Goal: Task Accomplishment & Management: Use online tool/utility

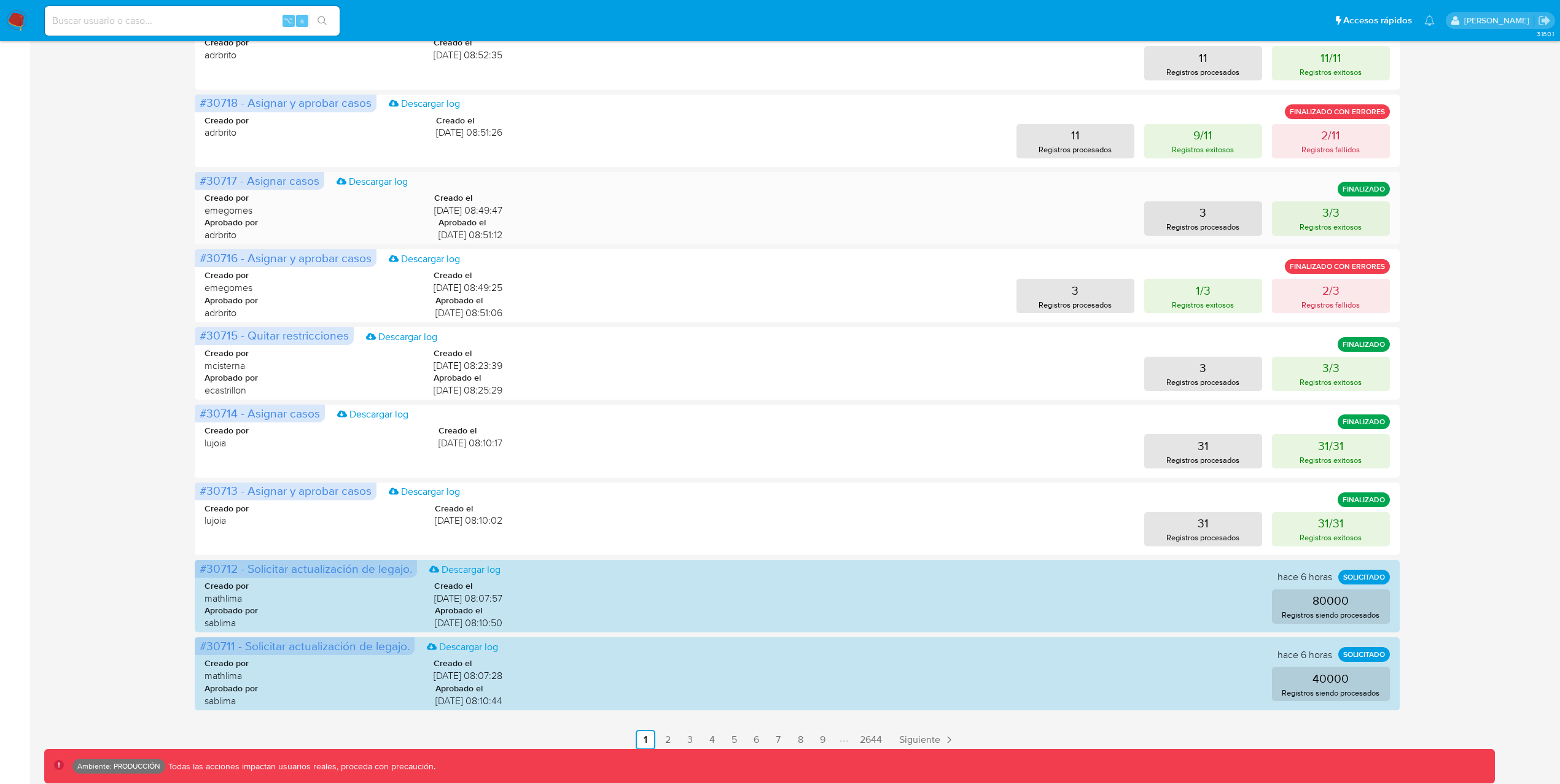
scroll to position [315, 0]
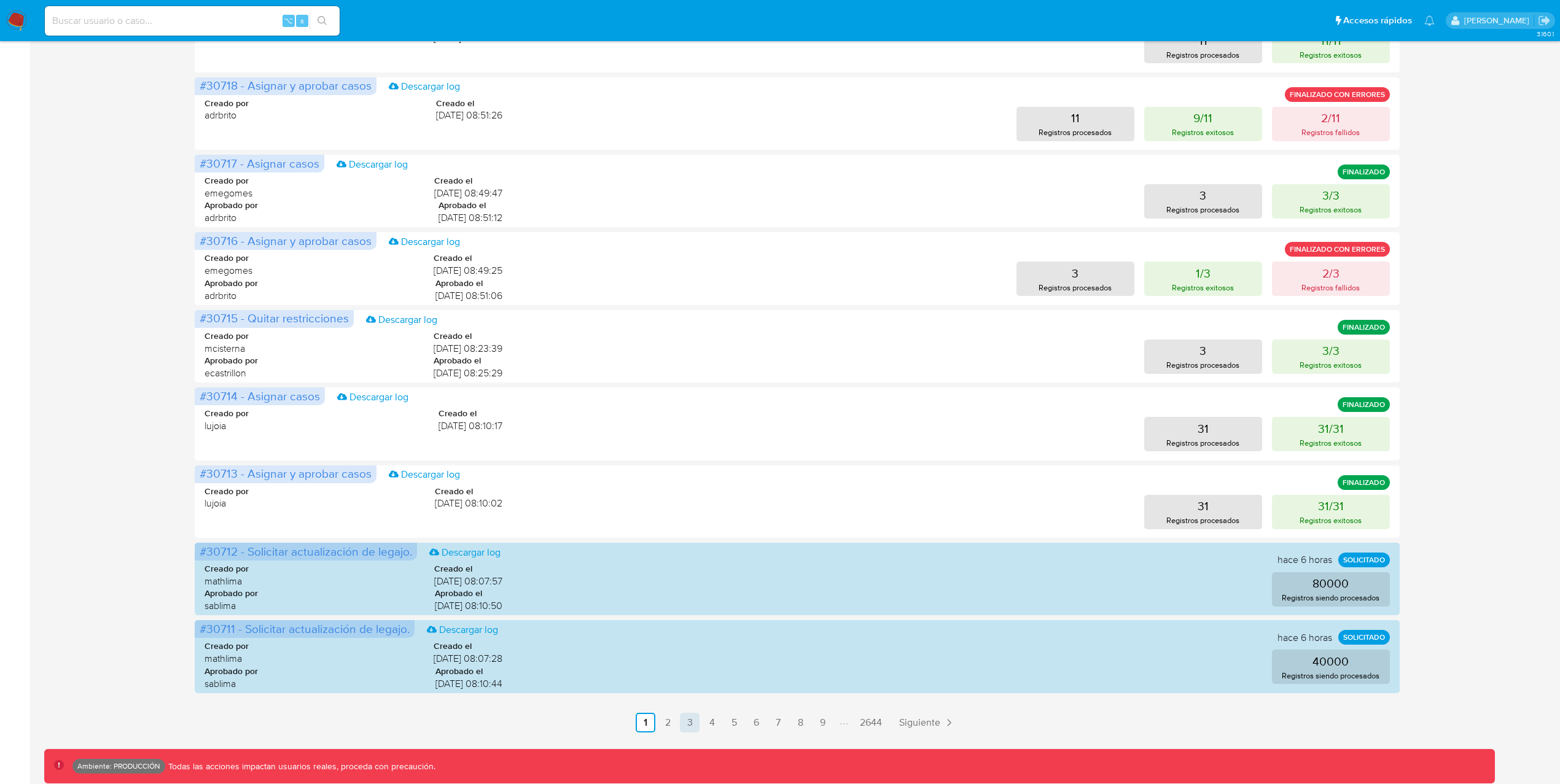
click at [686, 721] on link "3" at bounding box center [690, 722] width 20 height 20
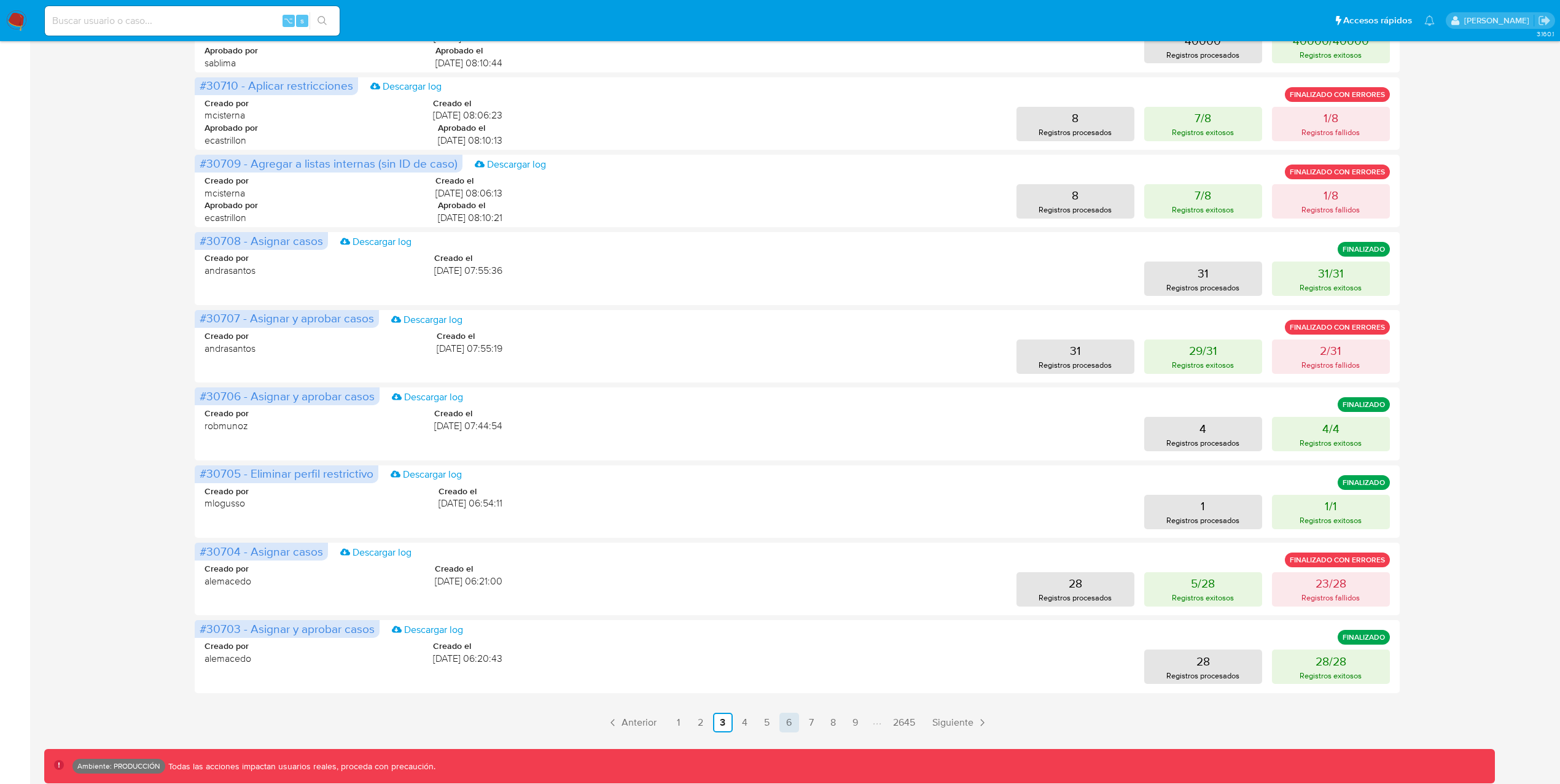
click at [792, 724] on link "6" at bounding box center [789, 722] width 20 height 20
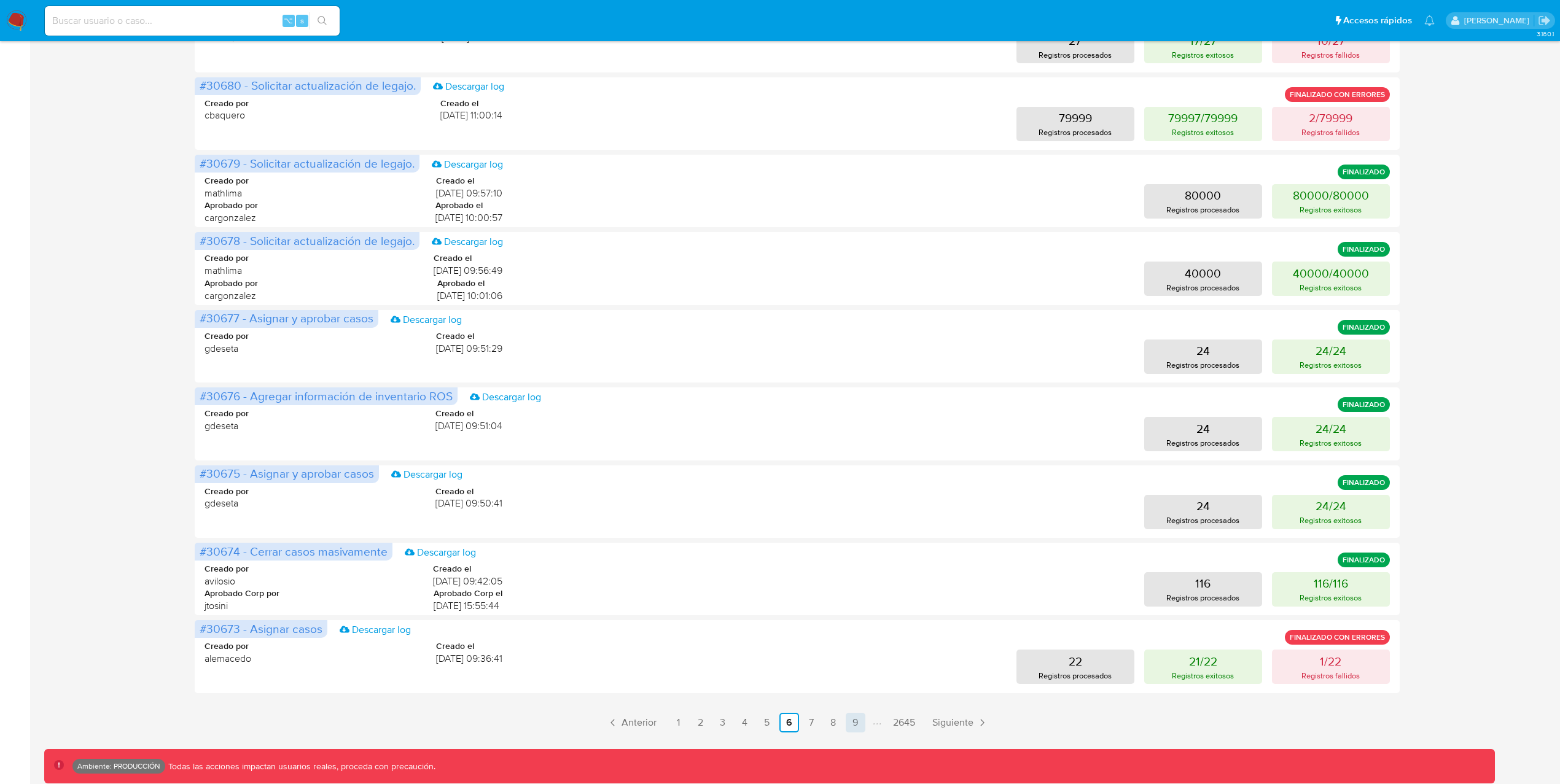
click at [855, 725] on link "9" at bounding box center [855, 722] width 20 height 20
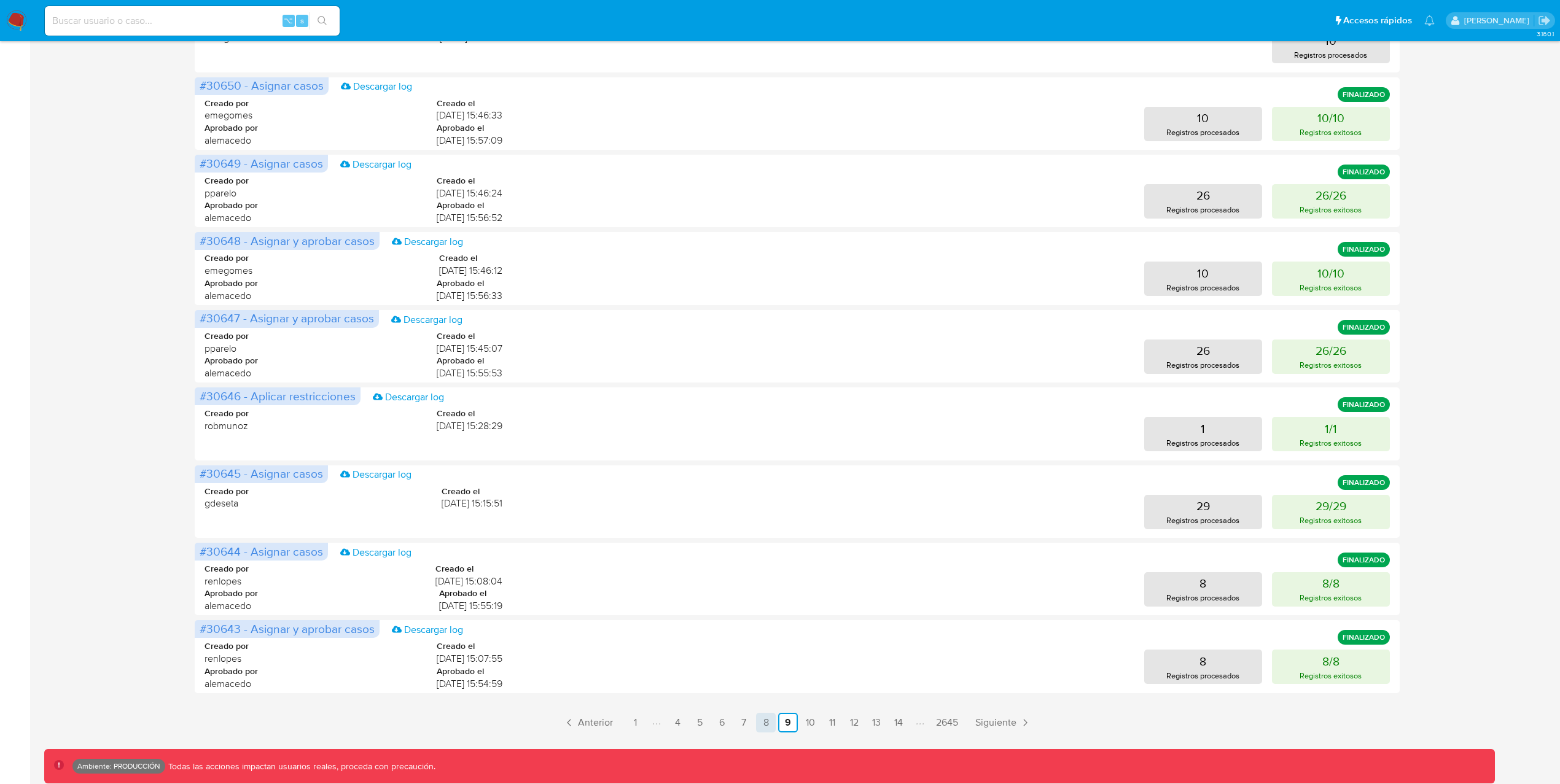
click at [772, 721] on link "8" at bounding box center [765, 722] width 20 height 20
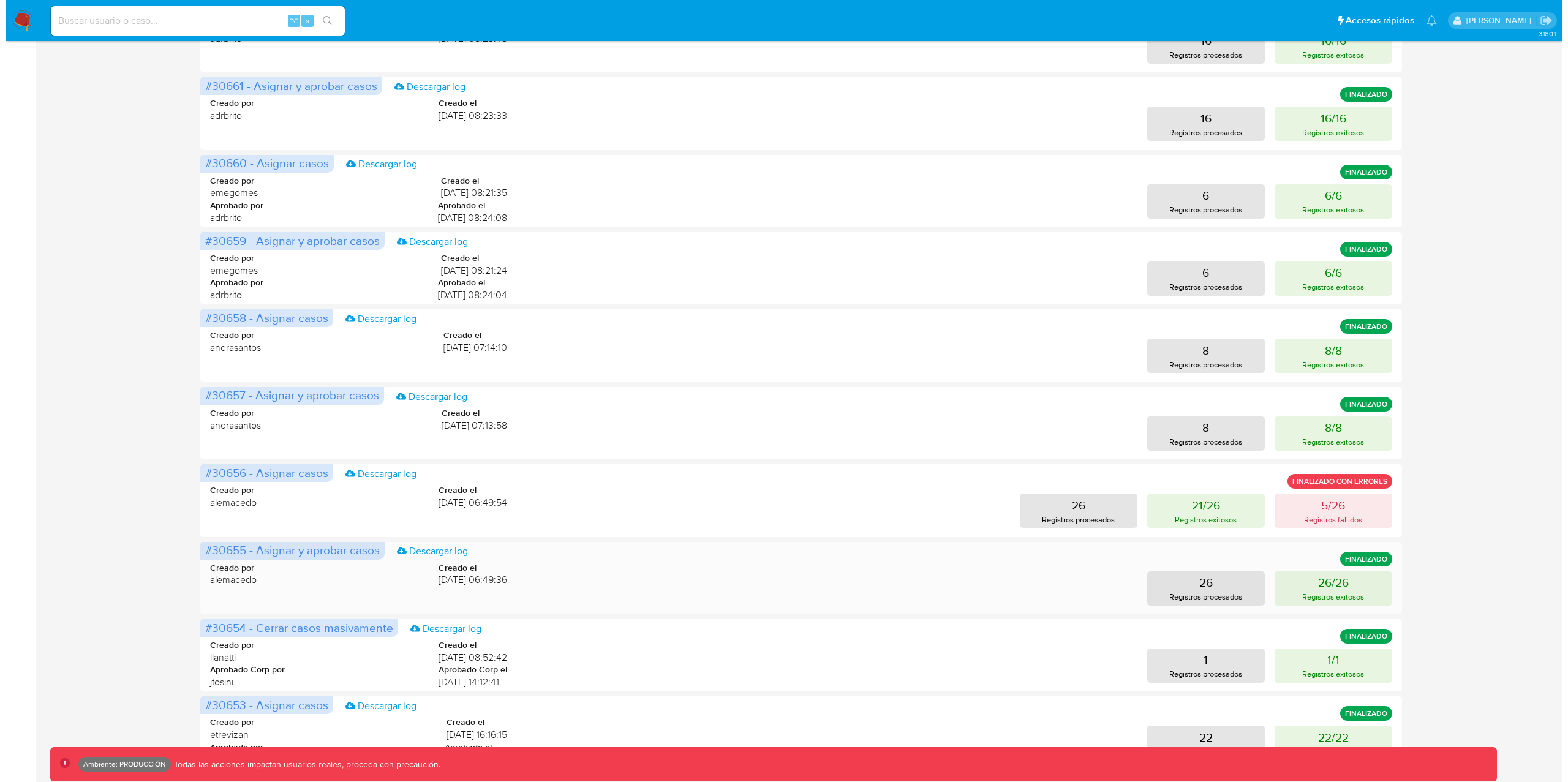
scroll to position [238, 0]
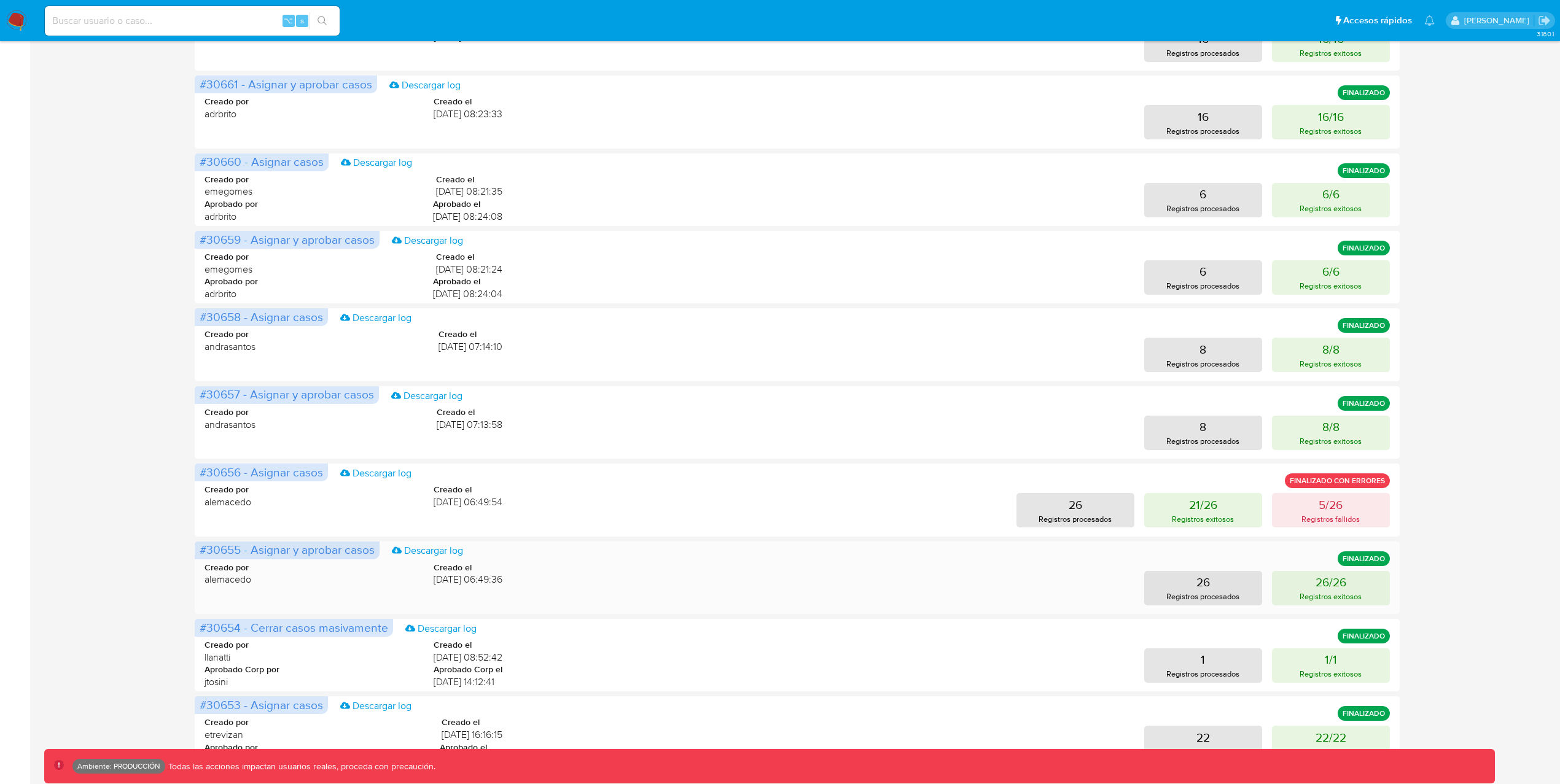
click at [839, 578] on div "26 Registros procesados 26/26 Registros exitosos" at bounding box center [956, 588] width 868 height 35
click at [1177, 596] on p "Registros procesados" at bounding box center [1203, 595] width 73 height 11
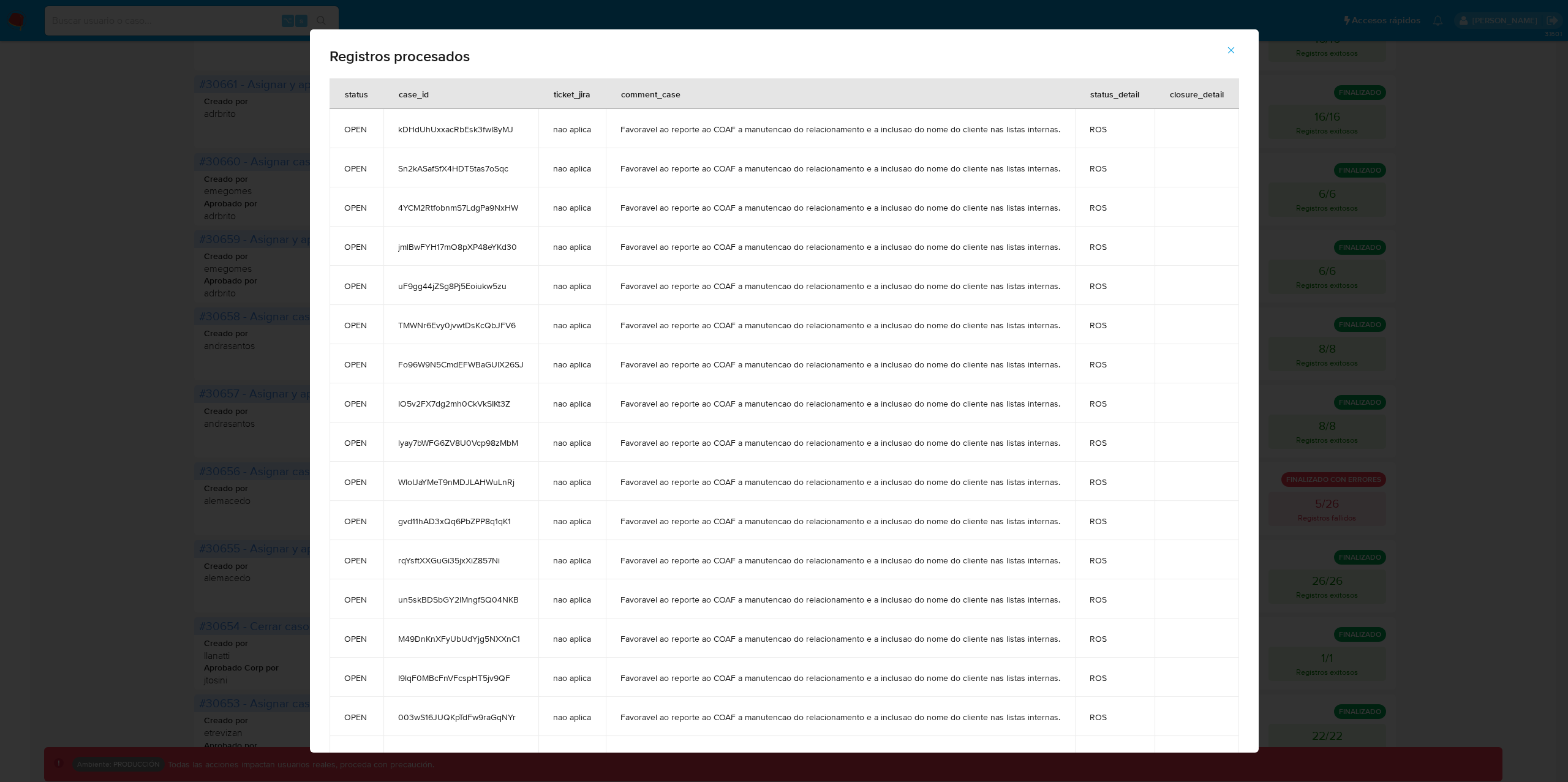
click at [410, 367] on span "Fo96W9N5CmdEFWBaGUlX26SJ" at bounding box center [461, 364] width 126 height 11
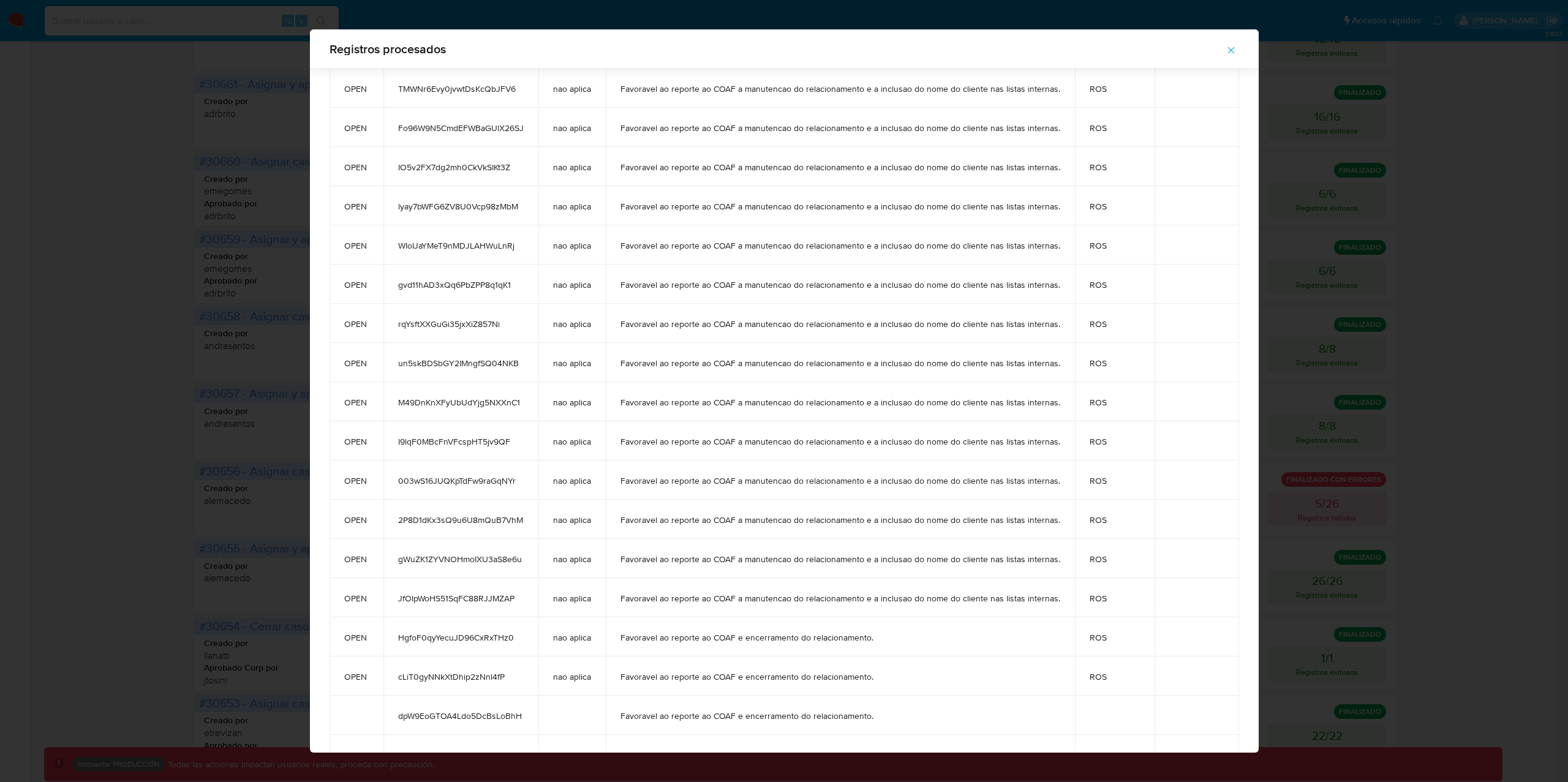
scroll to position [0, 0]
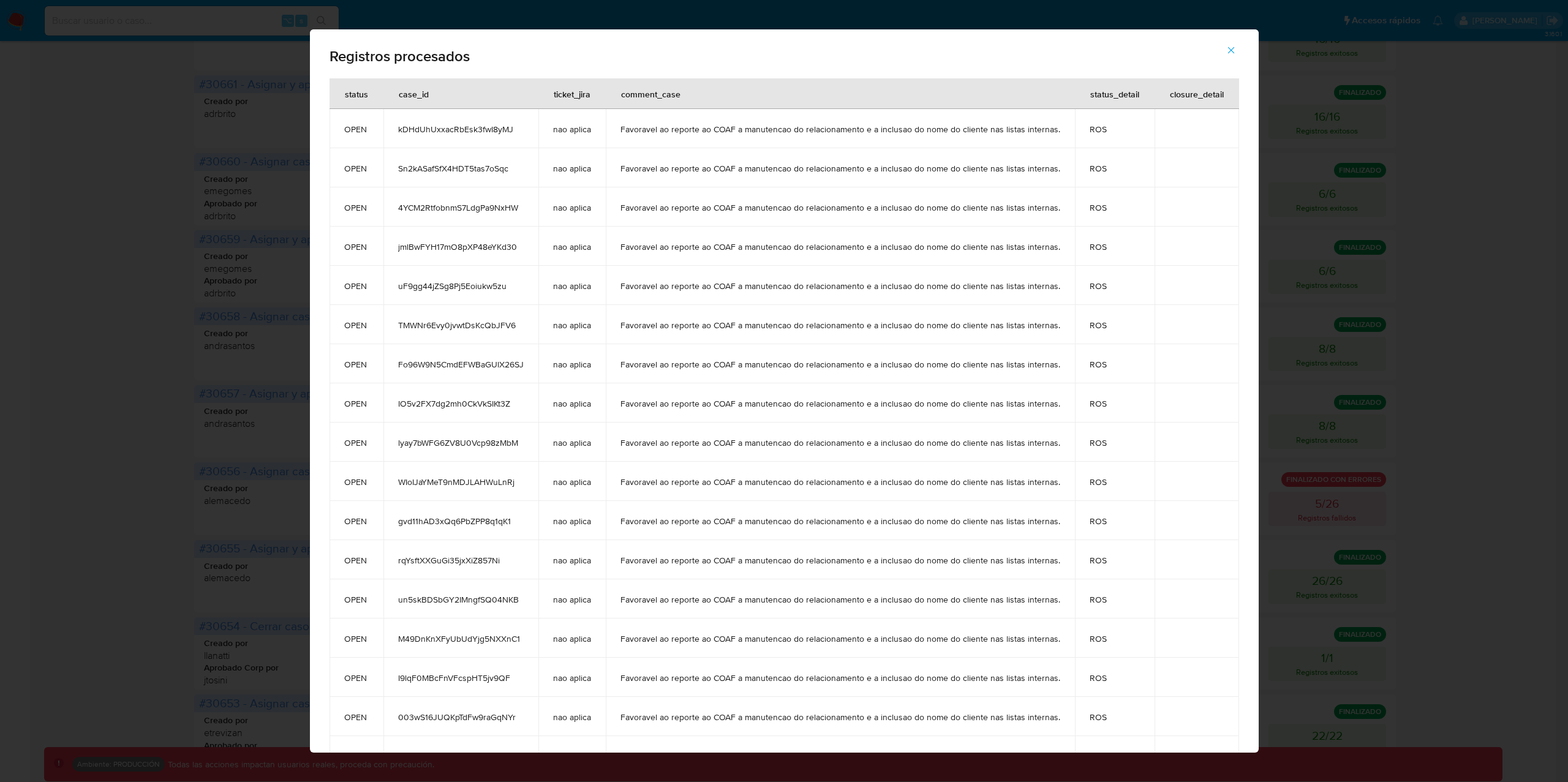
click at [1237, 48] on icon "button" at bounding box center [1231, 50] width 11 height 11
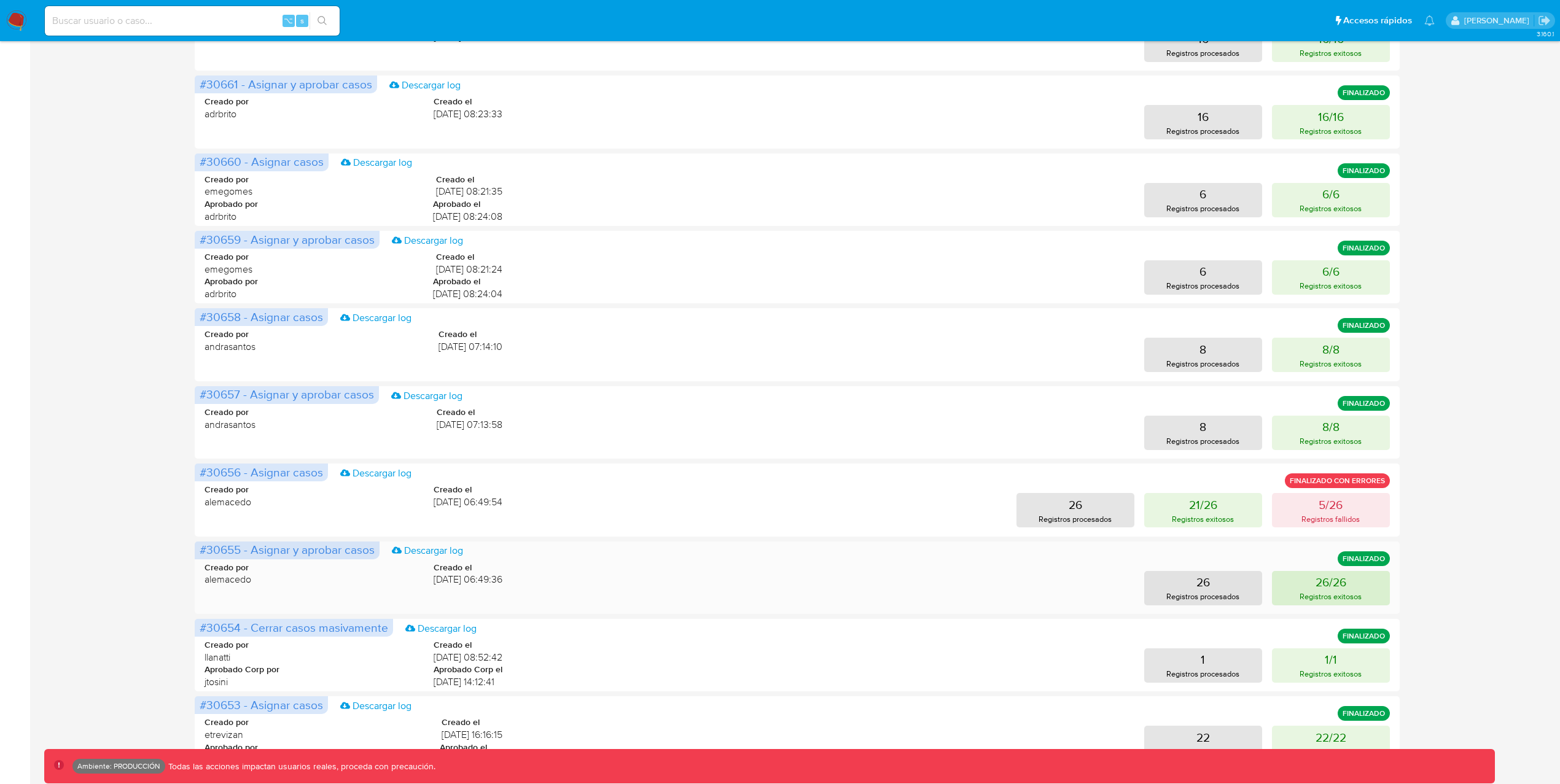
click at [1368, 588] on button "26/26 Registros exitosos" at bounding box center [1330, 588] width 118 height 35
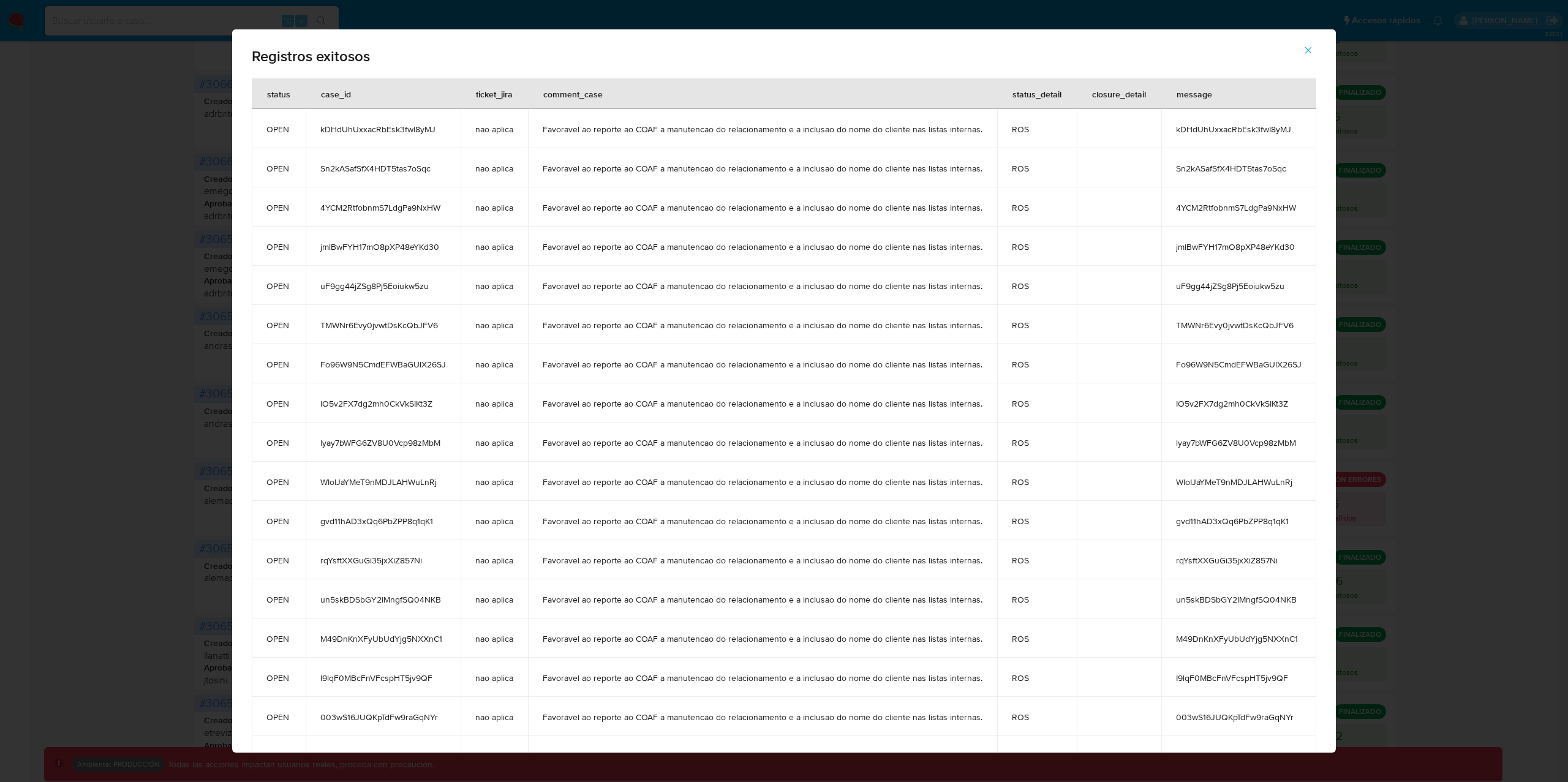
click at [1310, 42] on span "button" at bounding box center [1308, 49] width 11 height 27
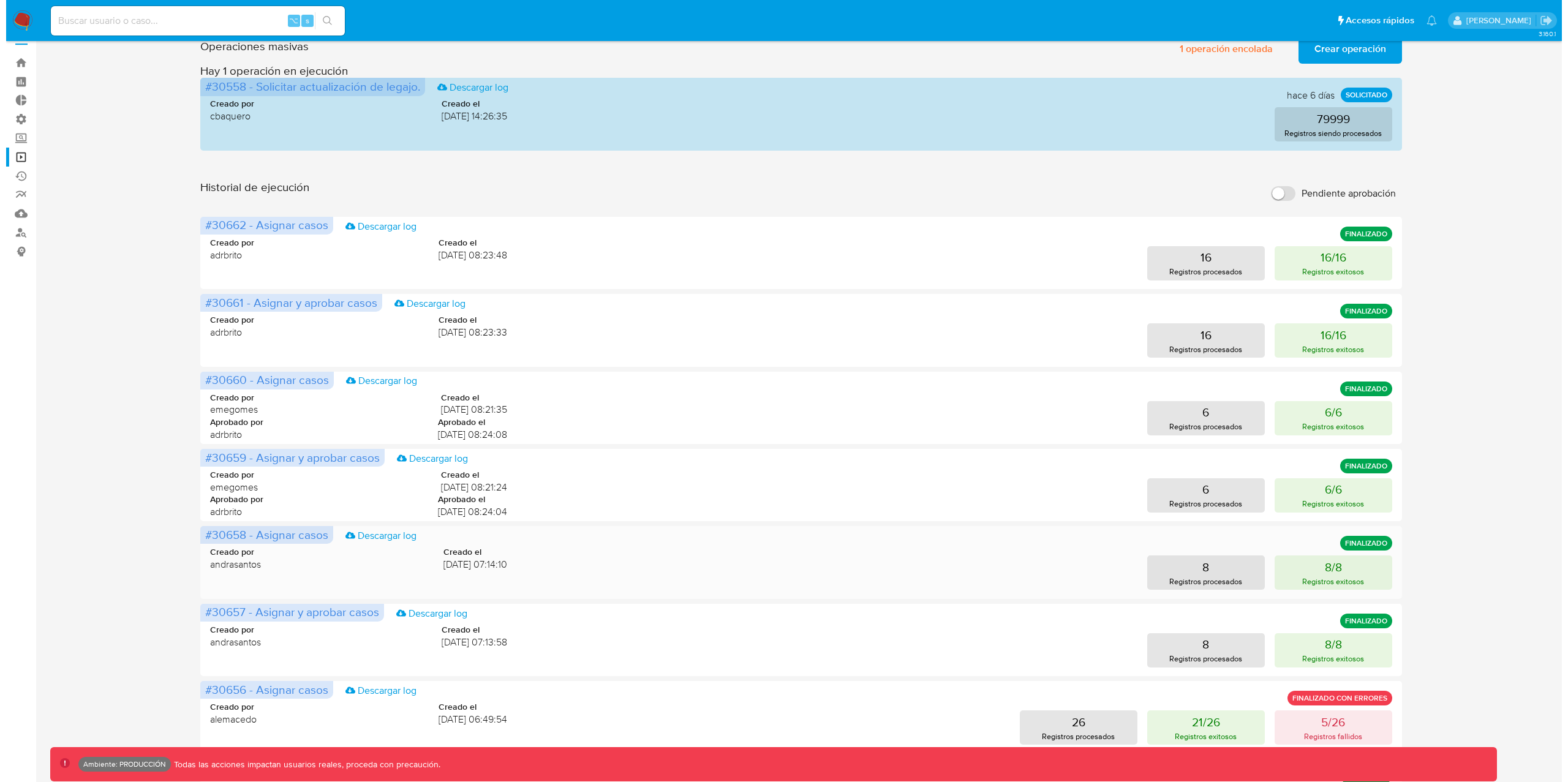
scroll to position [21, 0]
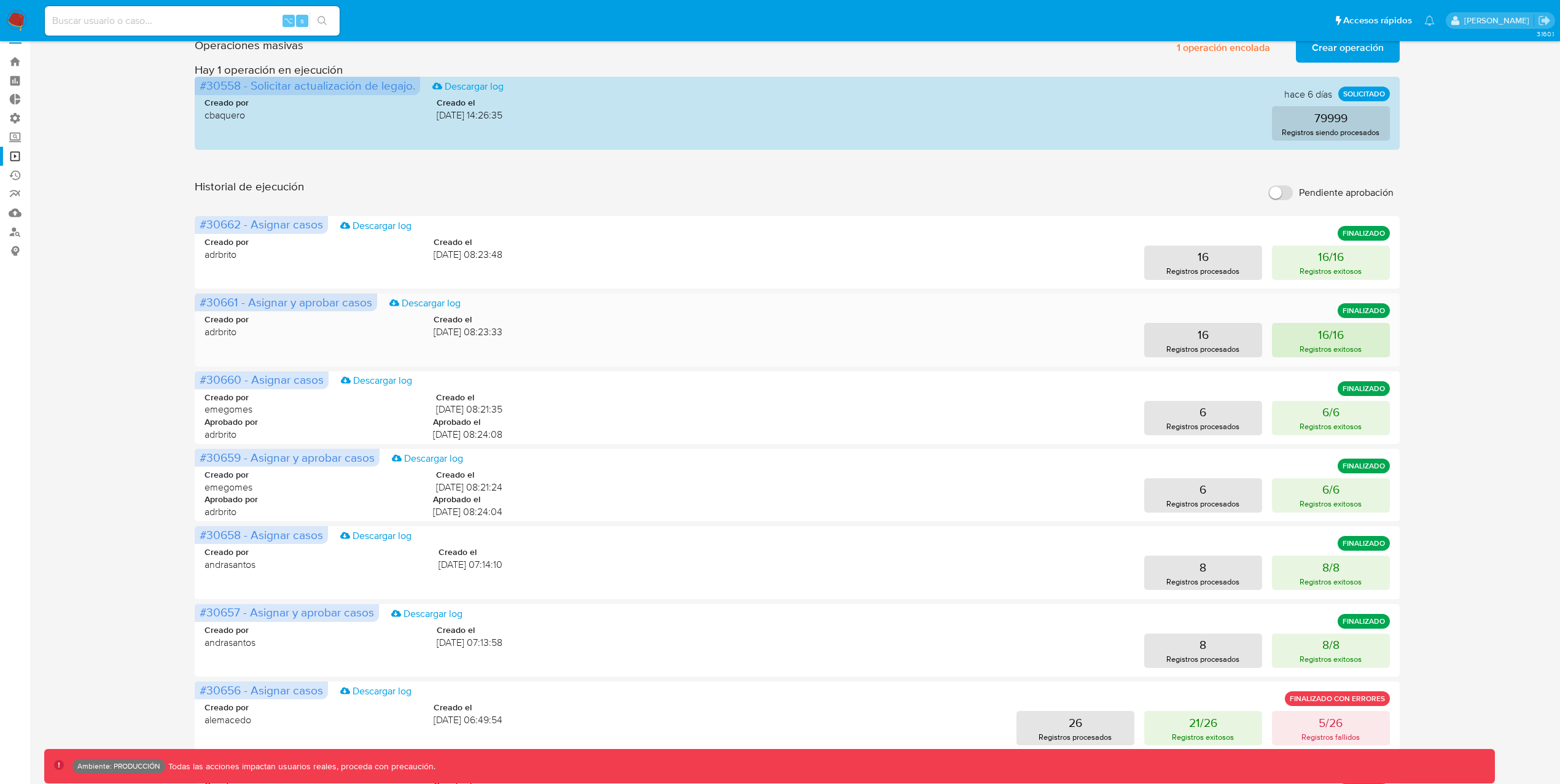
click at [1317, 343] on p "Registros exitosos" at bounding box center [1330, 349] width 62 height 11
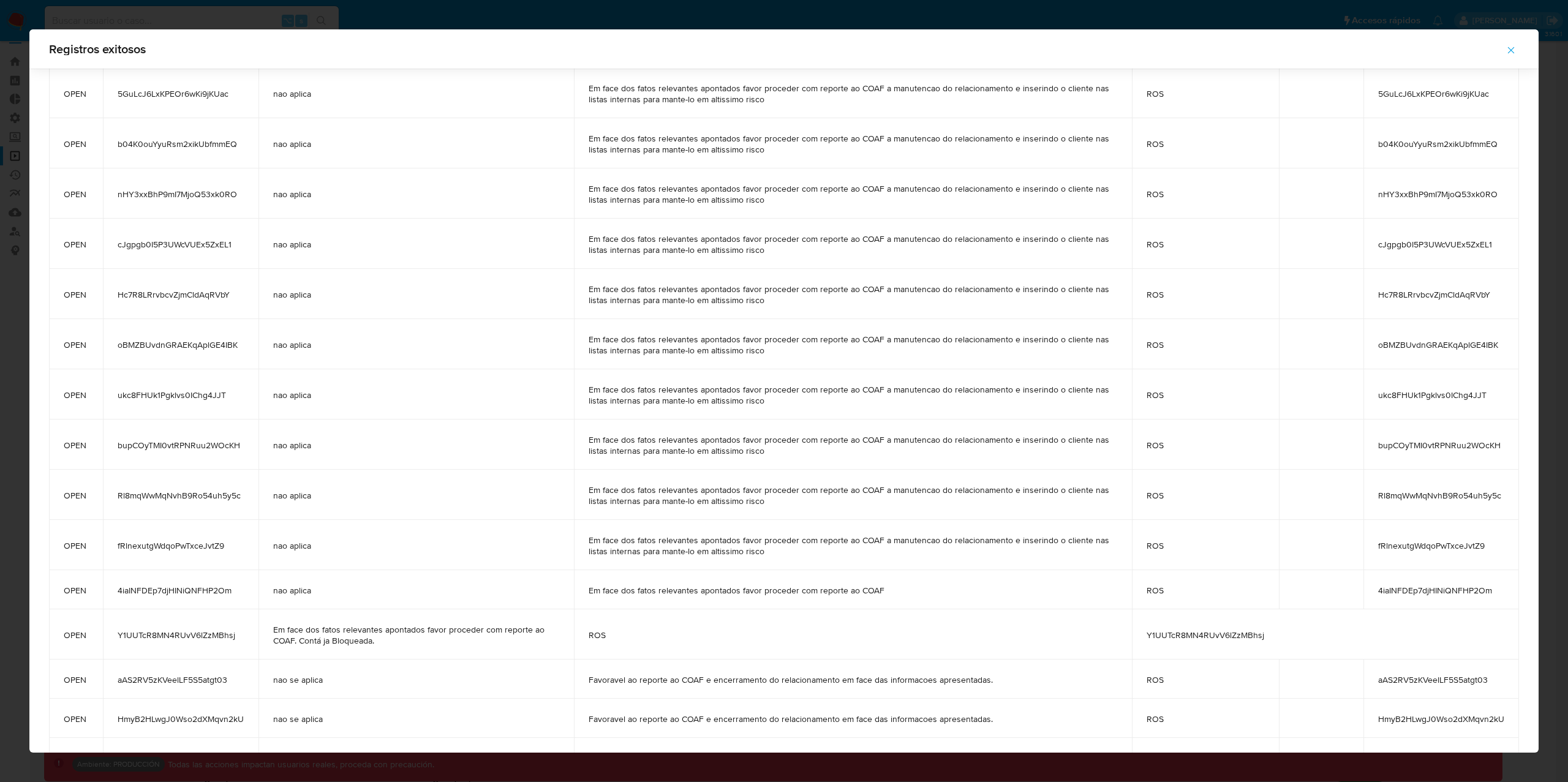
scroll to position [126, 0]
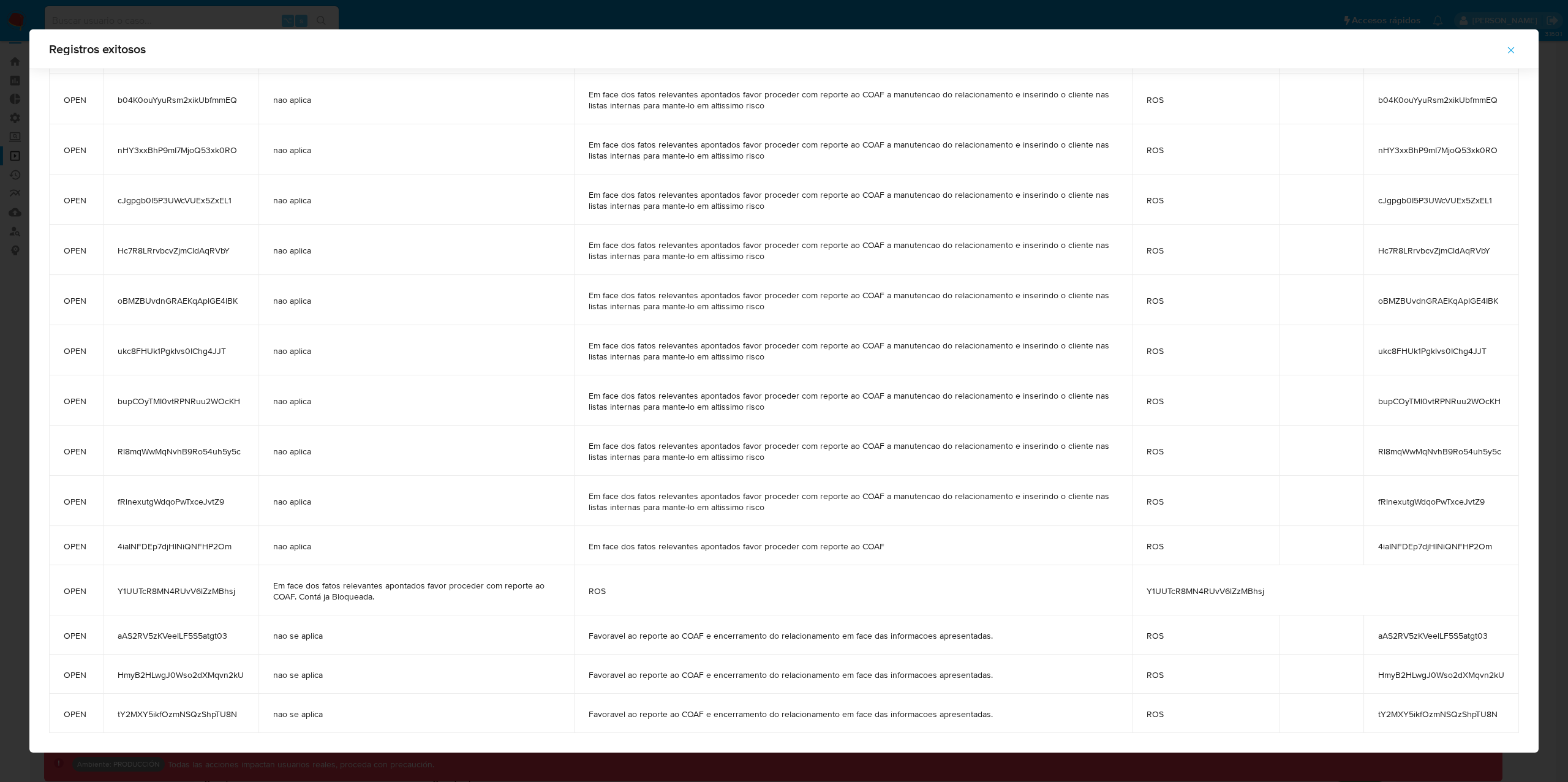
click at [1511, 49] on icon "button" at bounding box center [1511, 50] width 11 height 11
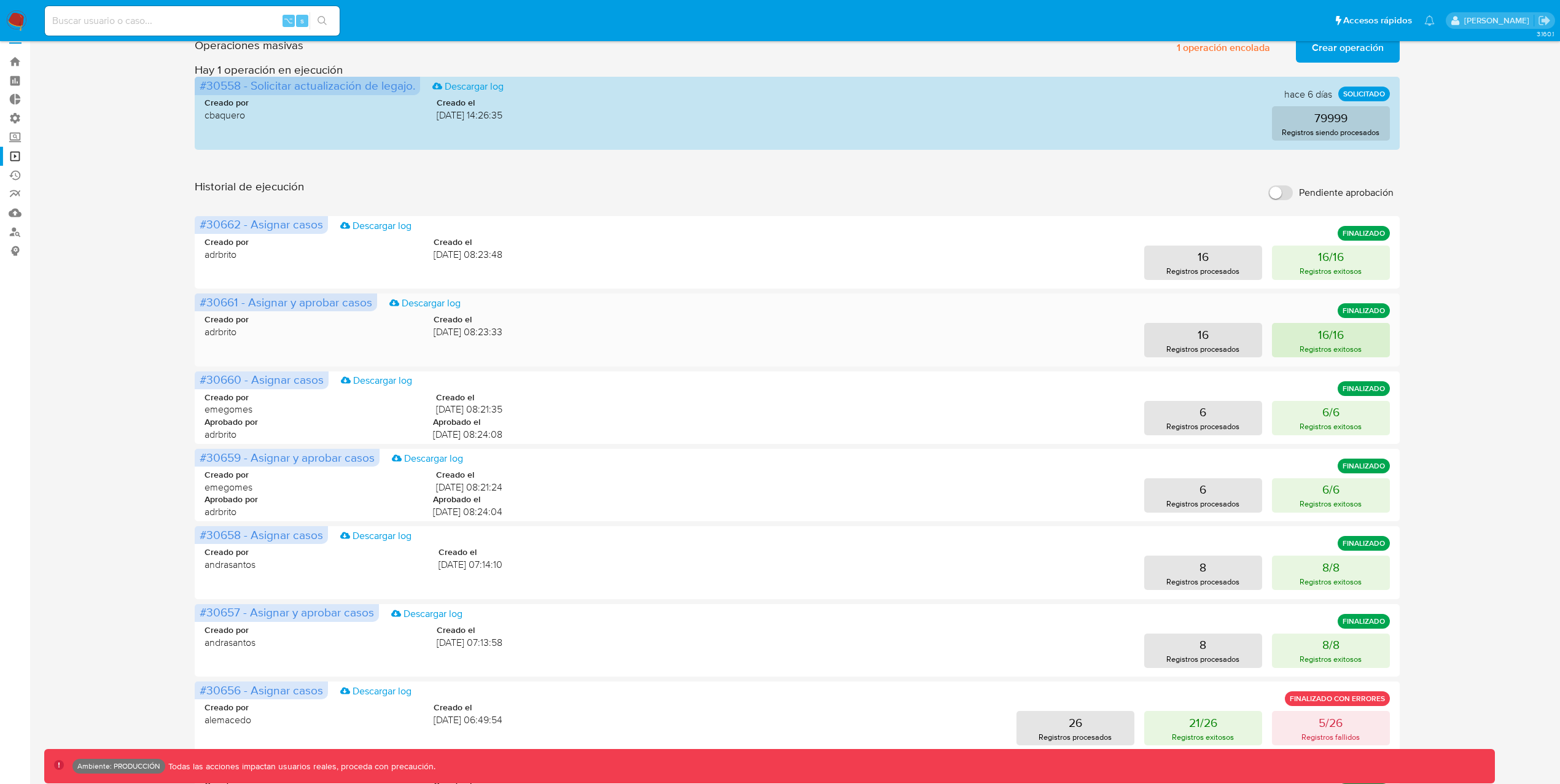
click at [1381, 335] on button "16/16 Registros exitosos" at bounding box center [1330, 340] width 118 height 35
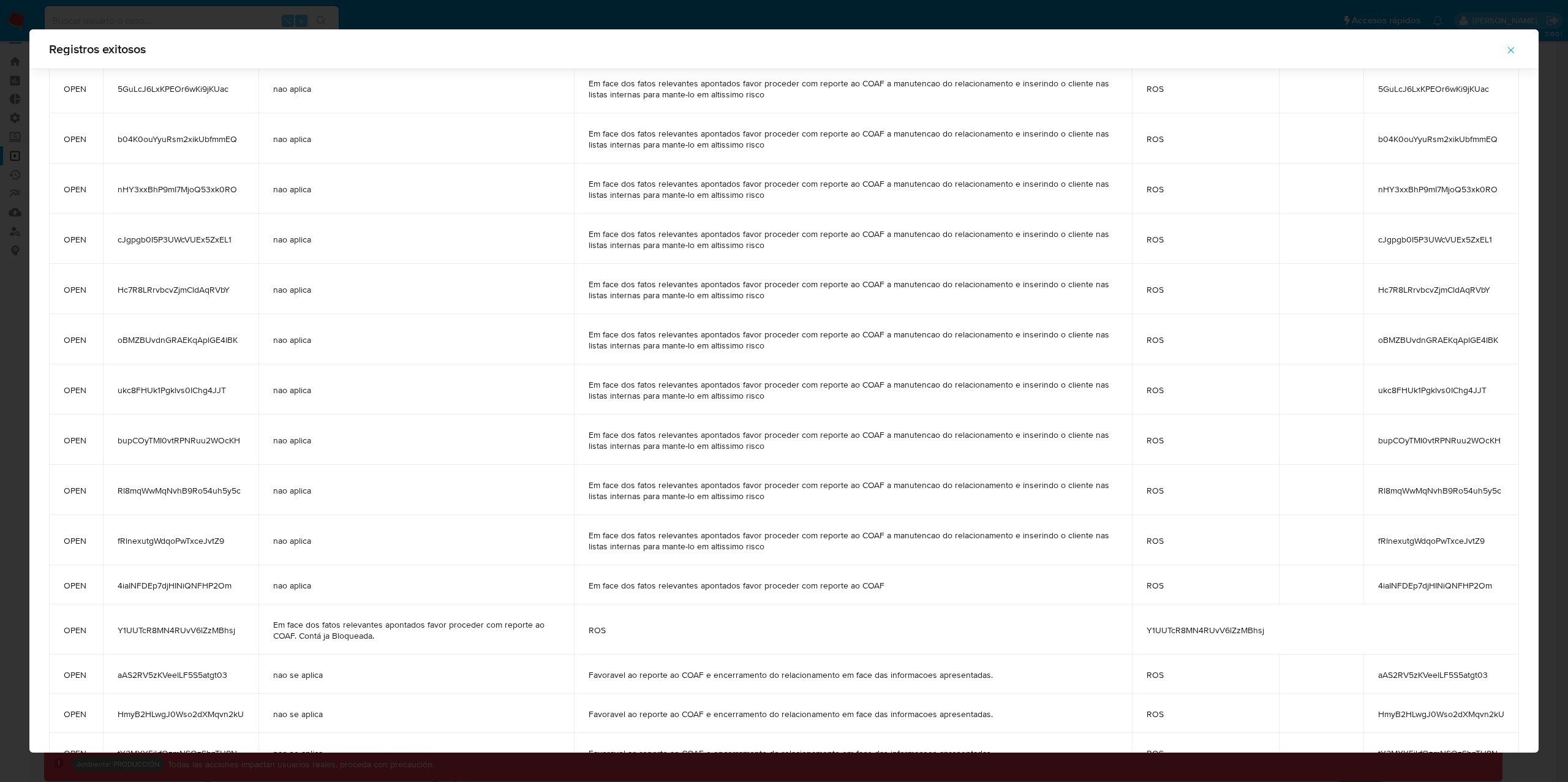
scroll to position [0, 0]
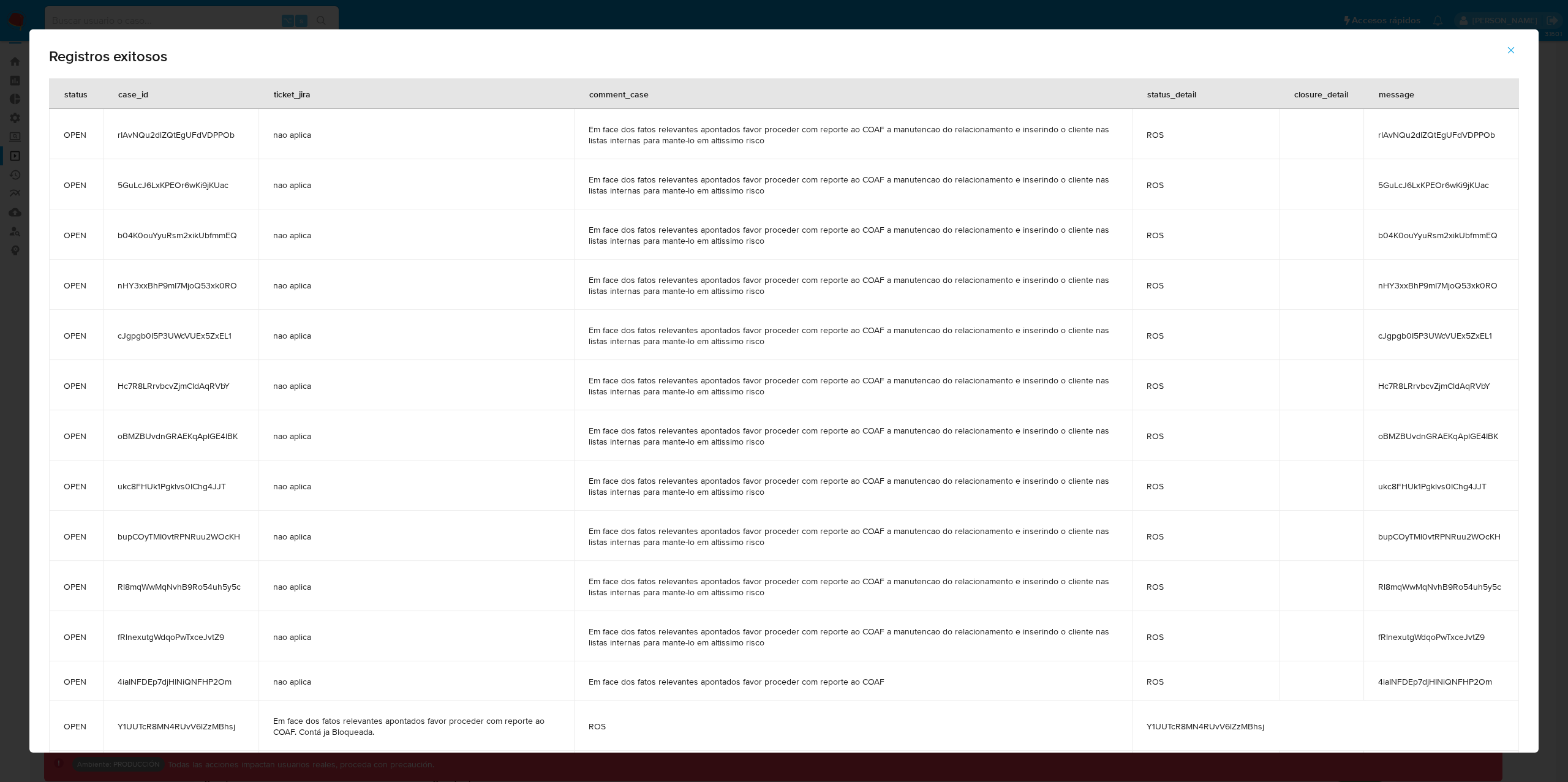
click at [1512, 48] on icon "button" at bounding box center [1511, 50] width 11 height 11
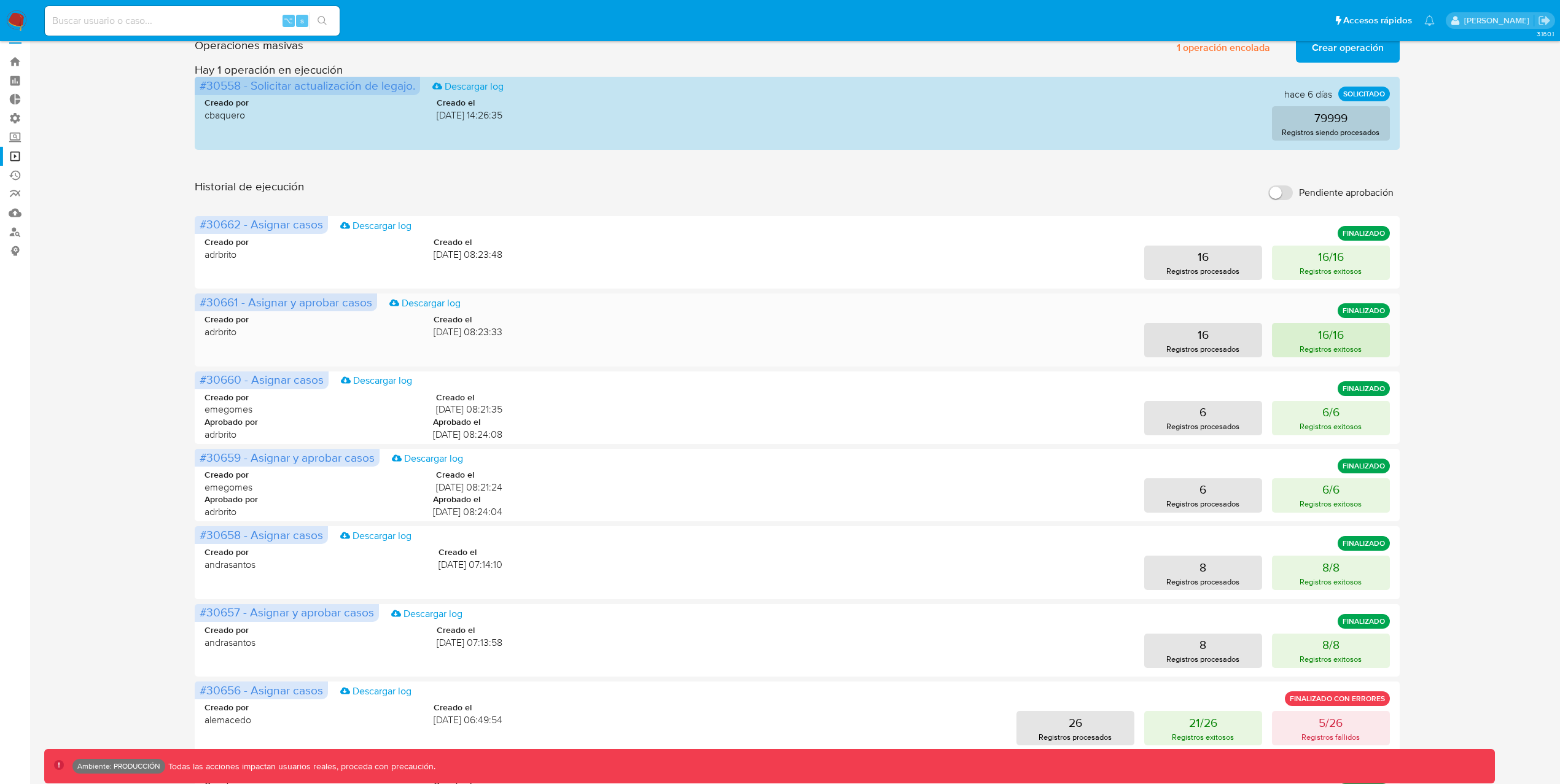
click at [1322, 339] on p "16/16" at bounding box center [1330, 335] width 26 height 17
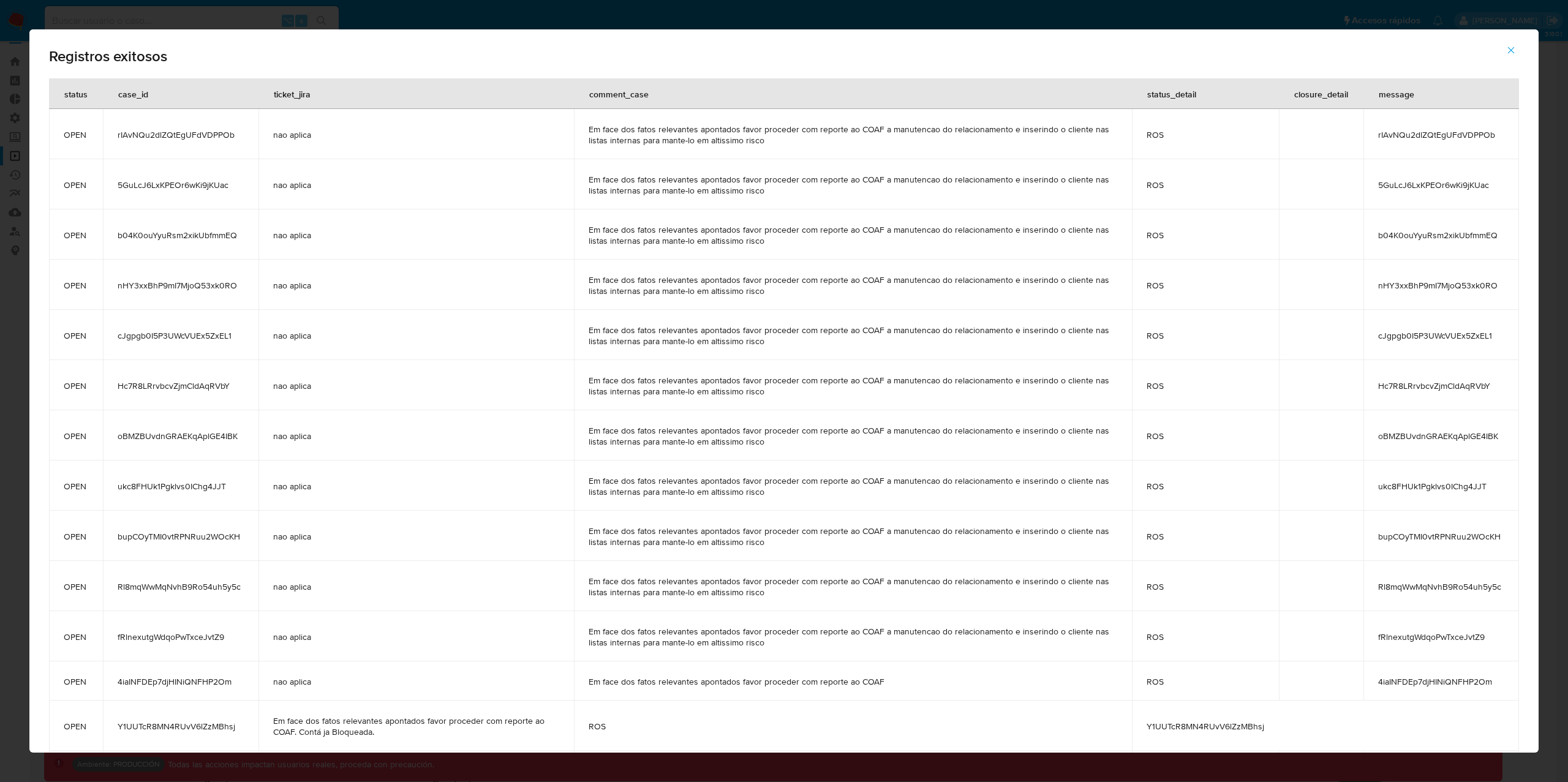
click at [1218, 722] on span "Y1UUTcR8MN4RUvV6lZzMBhsj" at bounding box center [1205, 726] width 118 height 11
click at [1218, 721] on span "Y1UUTcR8MN4RUvV6lZzMBhsj" at bounding box center [1205, 726] width 118 height 11
click at [1517, 51] on button "button" at bounding box center [1510, 50] width 42 height 29
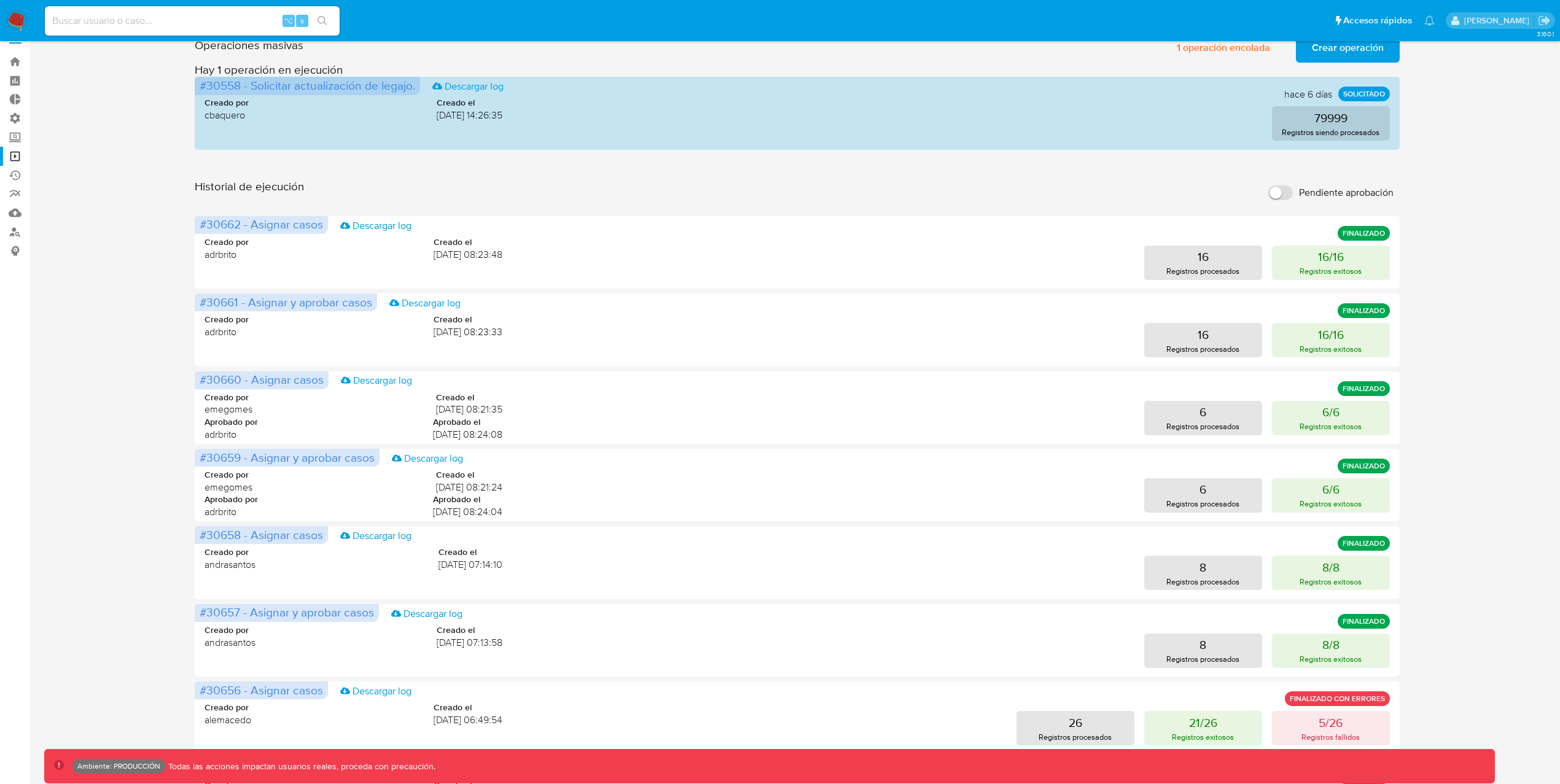
click at [1357, 55] on span "Crear operación" at bounding box center [1347, 48] width 72 height 27
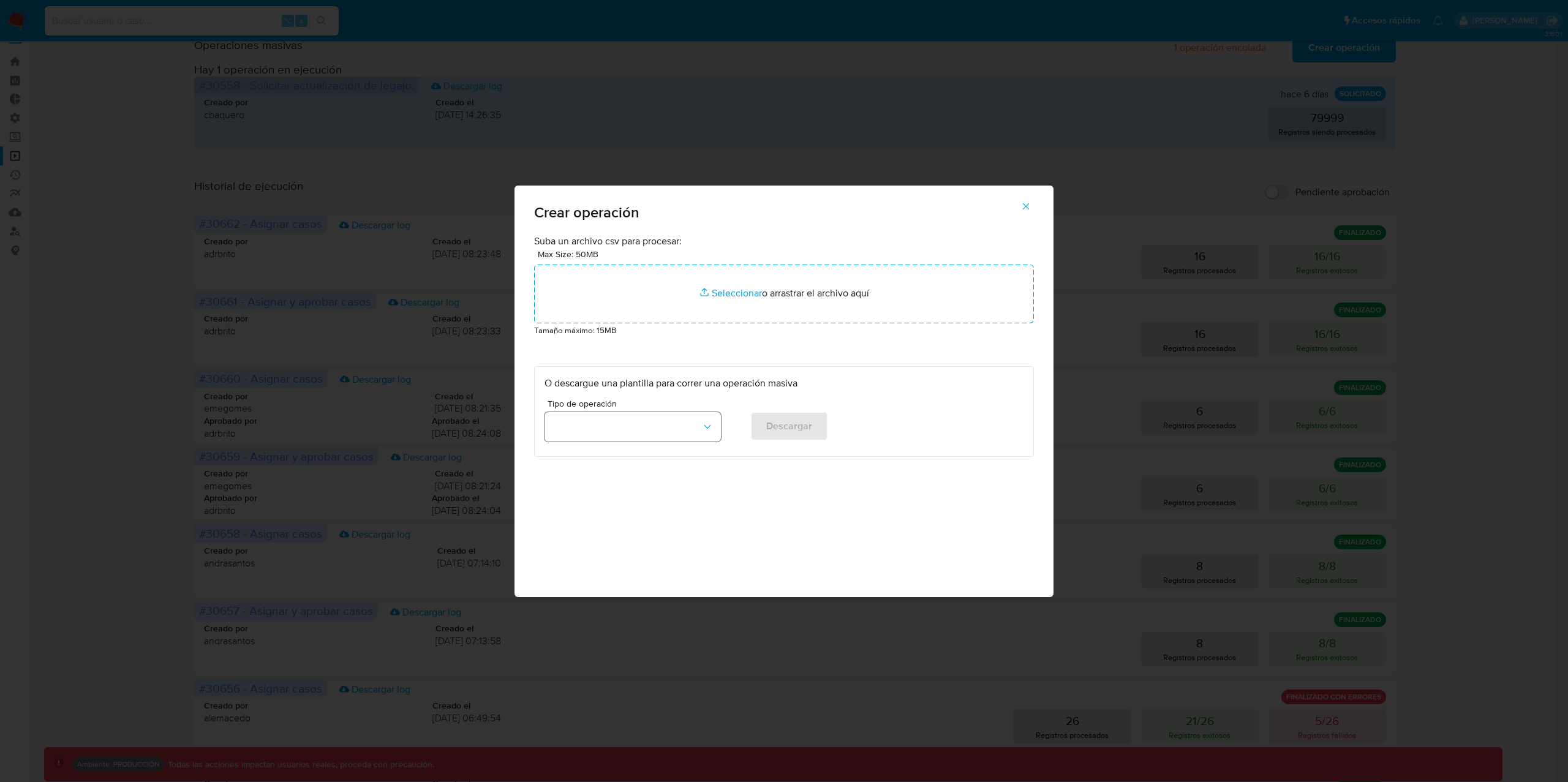
click at [595, 437] on button "button" at bounding box center [632, 427] width 176 height 29
click at [604, 520] on span "Aprobar casos" at bounding box center [582, 514] width 61 height 12
click at [712, 428] on icon "button" at bounding box center [708, 427] width 12 height 12
click at [598, 426] on span "Aprobar casos" at bounding box center [584, 426] width 64 height 12
click at [650, 453] on span "(case_id, comment_case, status, status_detail, ticket_jira, closure_detail)" at bounding box center [635, 453] width 176 height 12
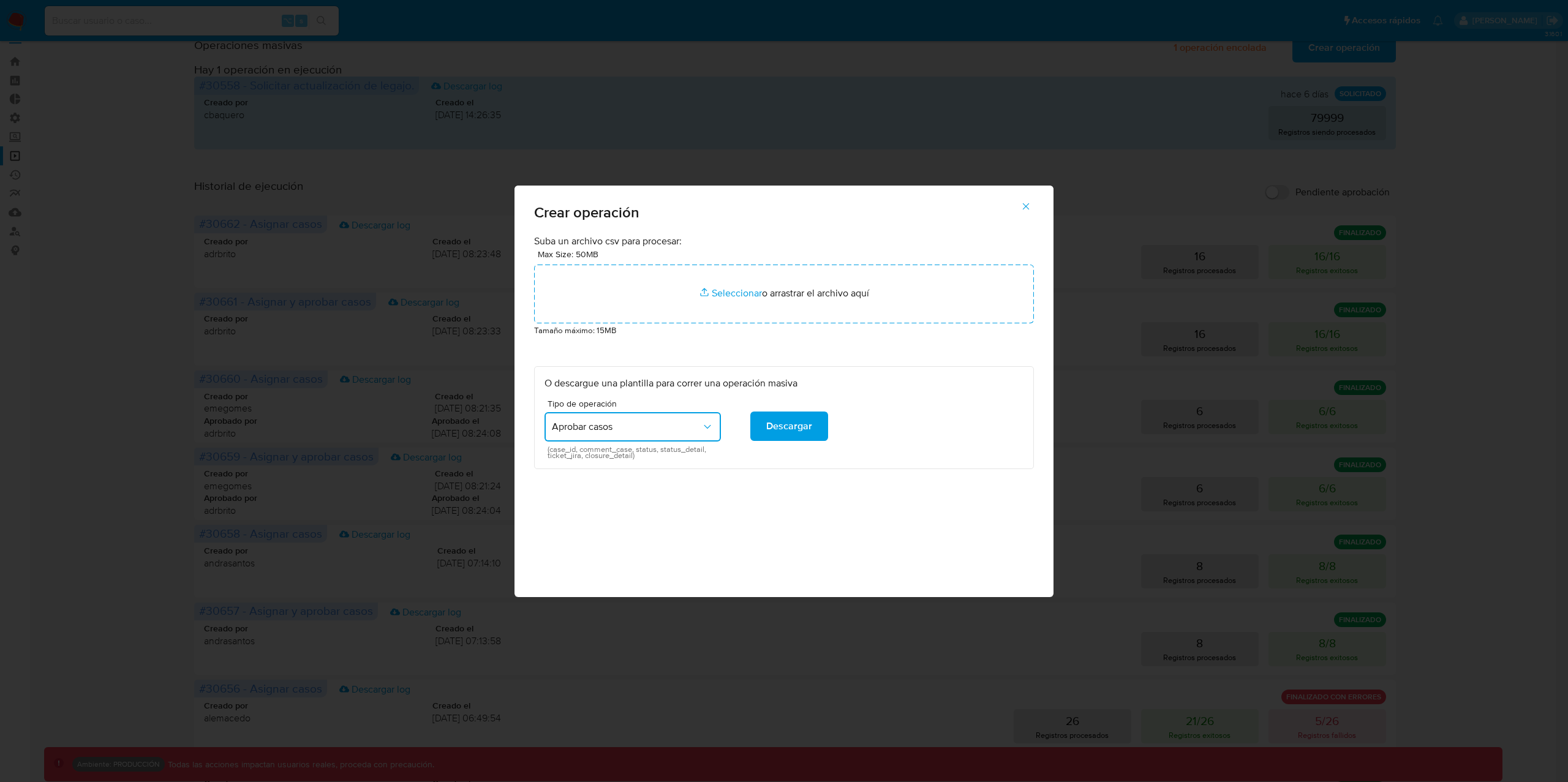
click at [712, 427] on icon "button" at bounding box center [708, 427] width 12 height 12
click at [598, 476] on div "Asignar y aprobar casos" at bounding box center [629, 485] width 154 height 29
click at [813, 430] on button "Descargar" at bounding box center [789, 427] width 78 height 29
click at [1018, 205] on button "button" at bounding box center [1025, 206] width 42 height 29
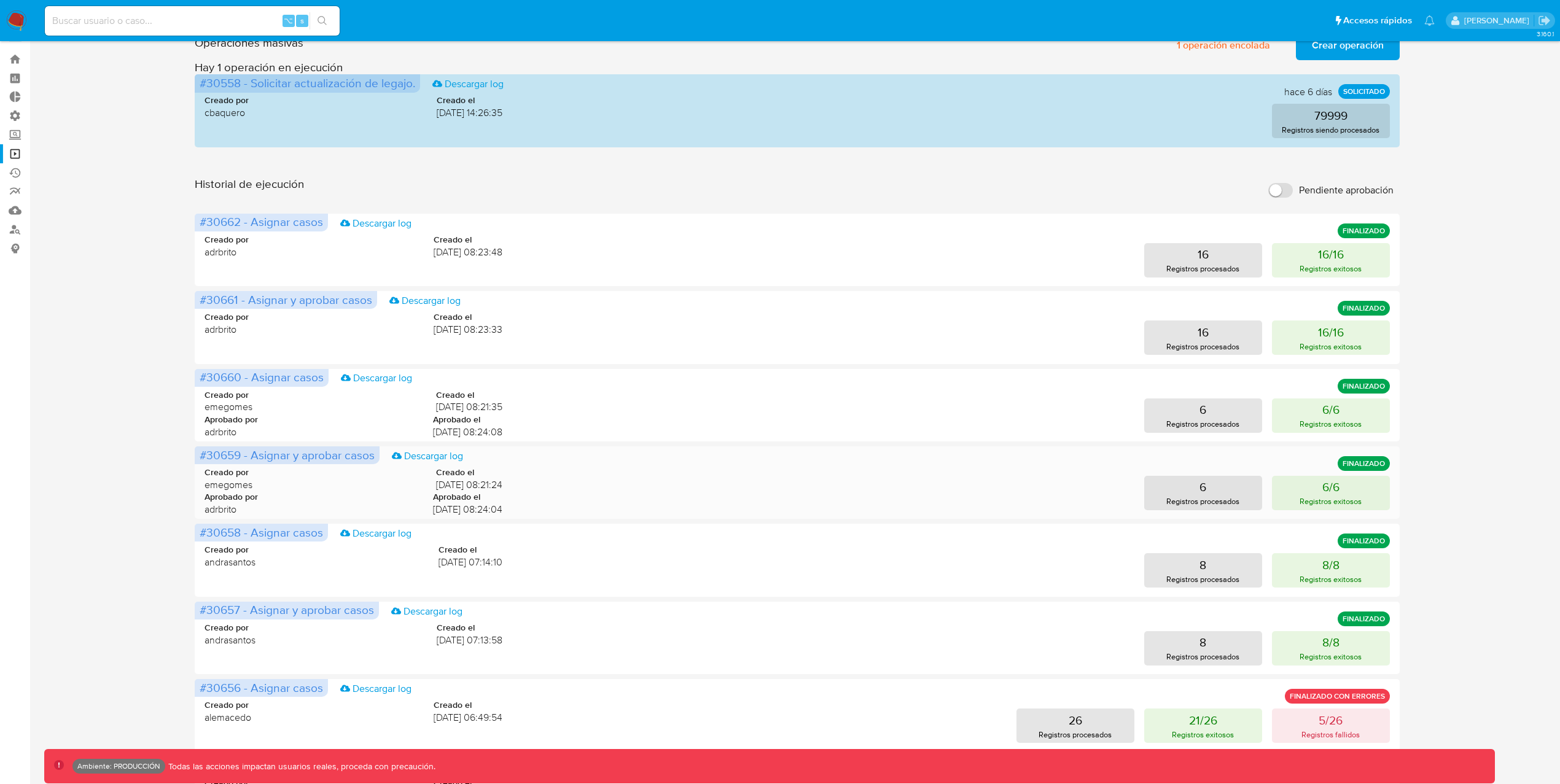
scroll to position [24, 0]
click at [1336, 495] on p "Registros exitosos" at bounding box center [1330, 499] width 62 height 11
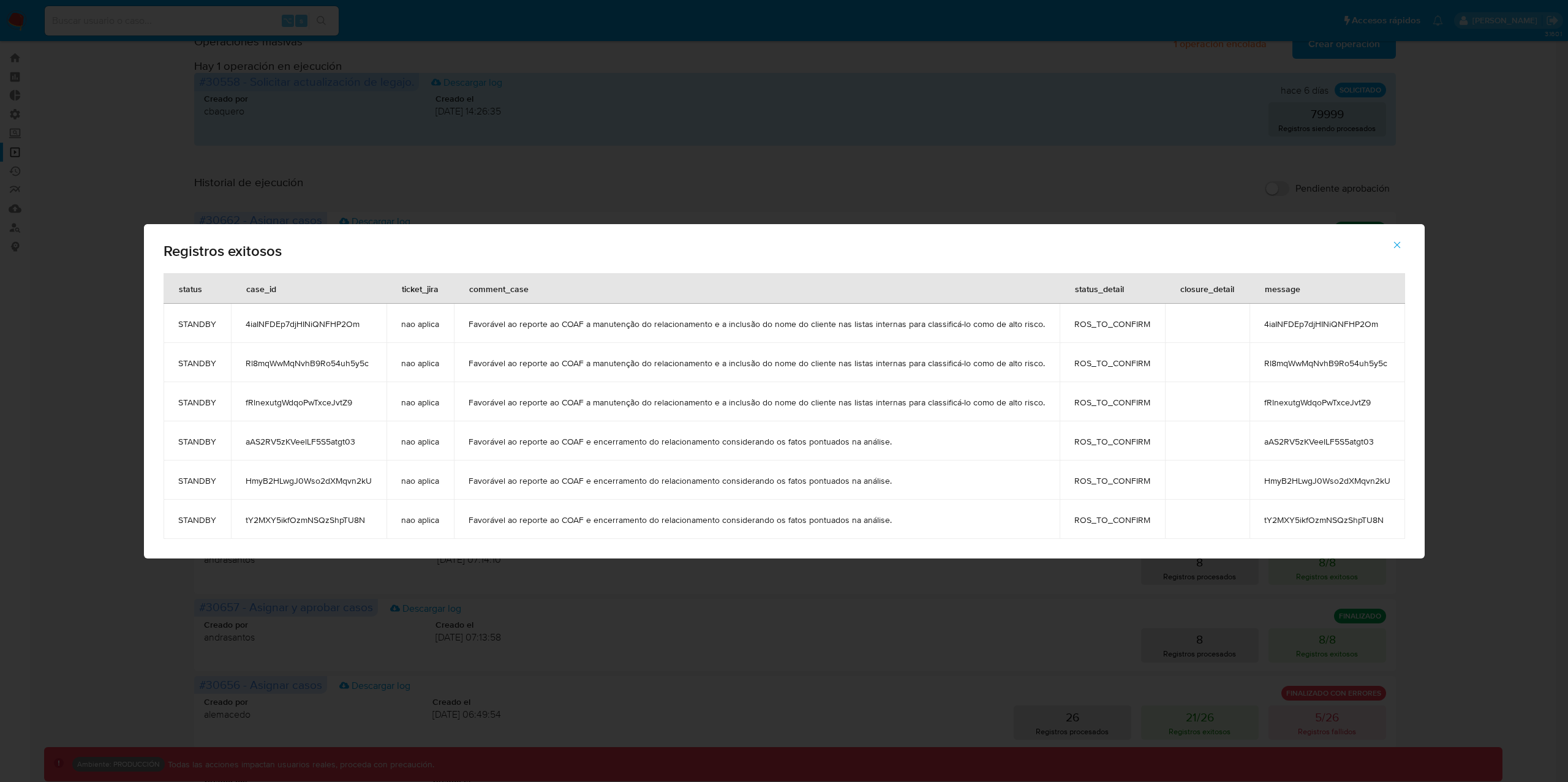
click at [1391, 236] on span "button" at bounding box center [1396, 244] width 11 height 27
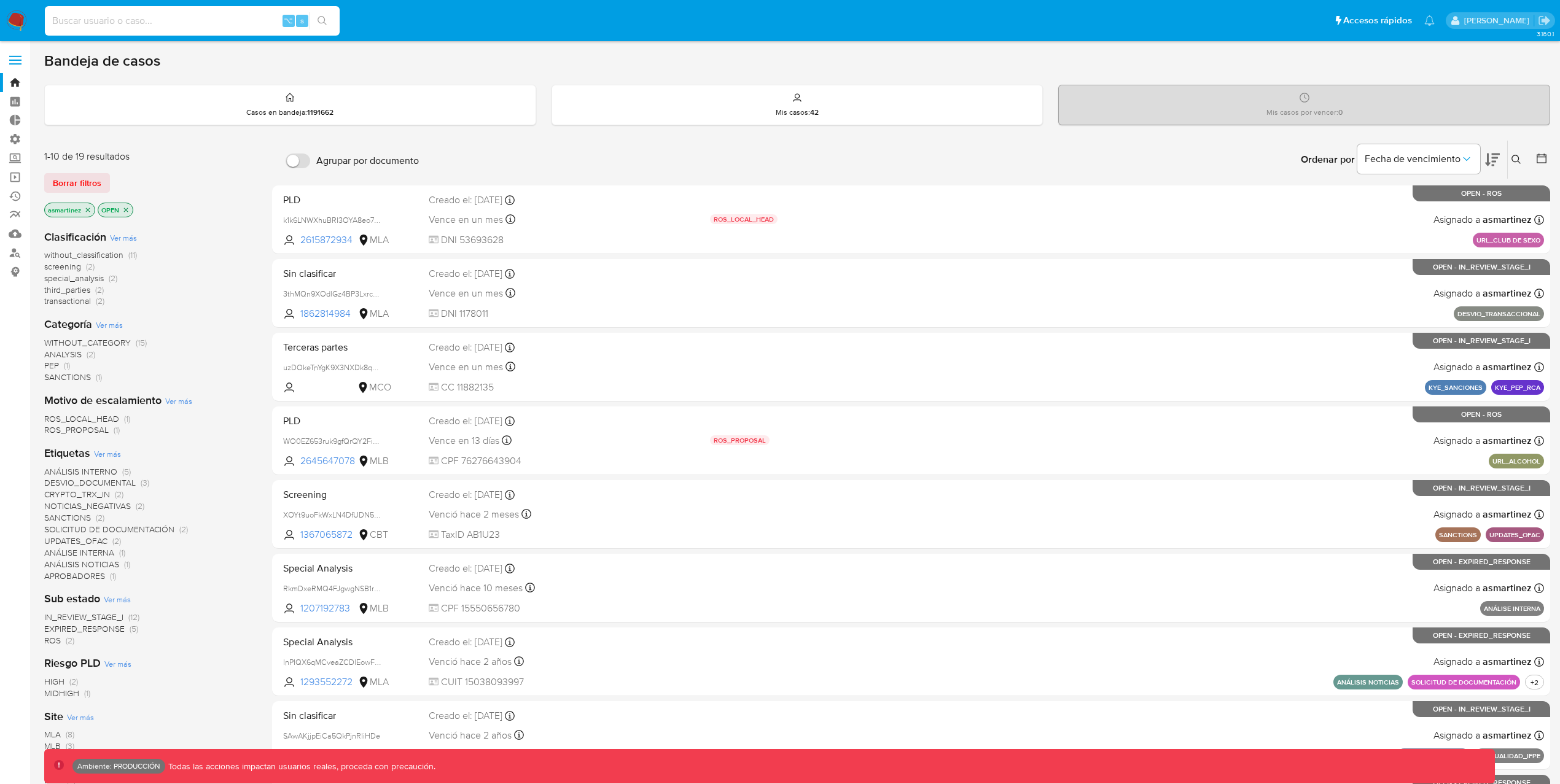
click at [136, 19] on input at bounding box center [192, 21] width 295 height 16
paste input "Y1UUTcR8MN4RUvV6lZzMBhsj"
type input "Y1UUTcR8MN4RUvV6lZzMBhsj"
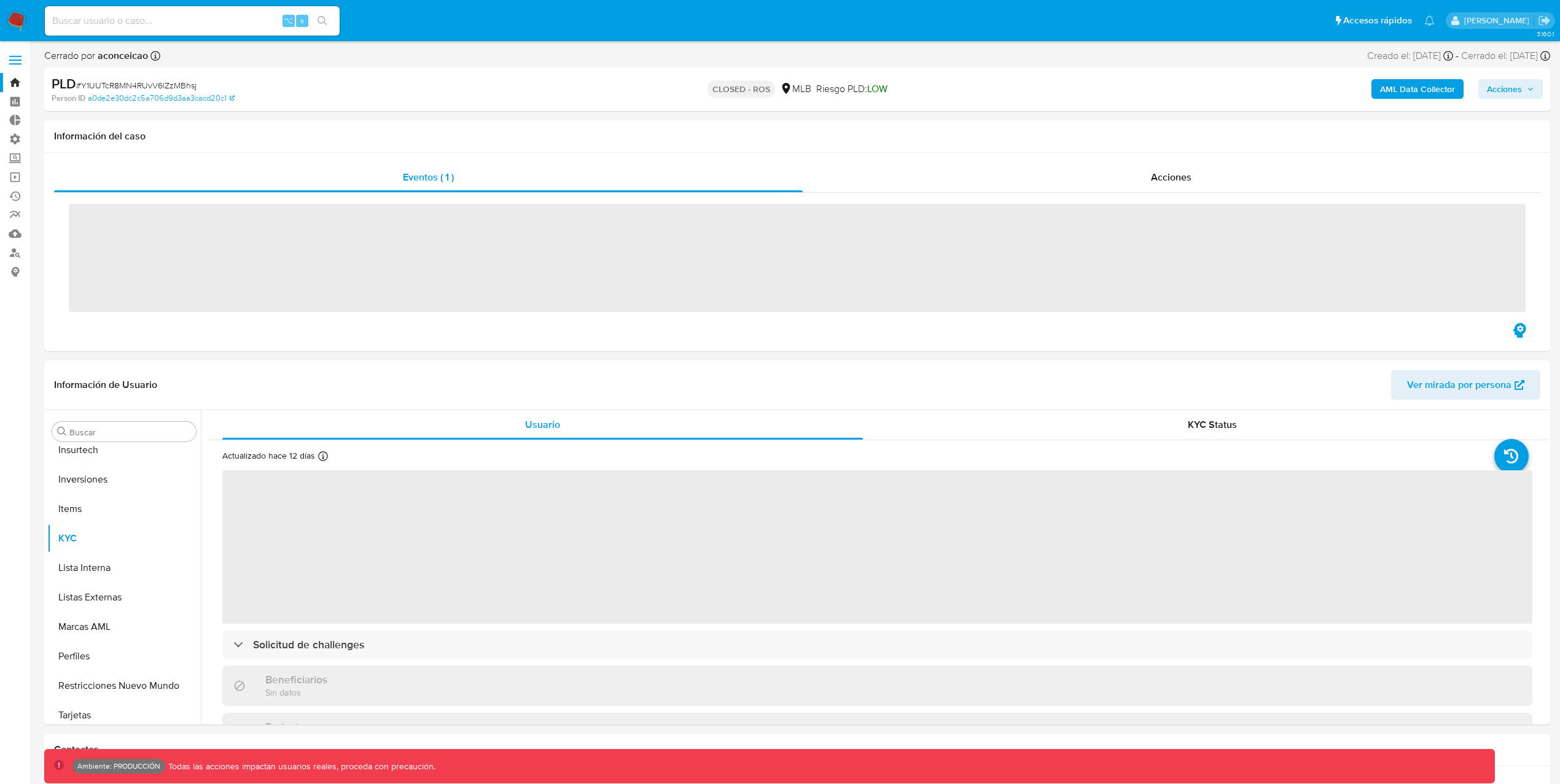
scroll to position [636, 0]
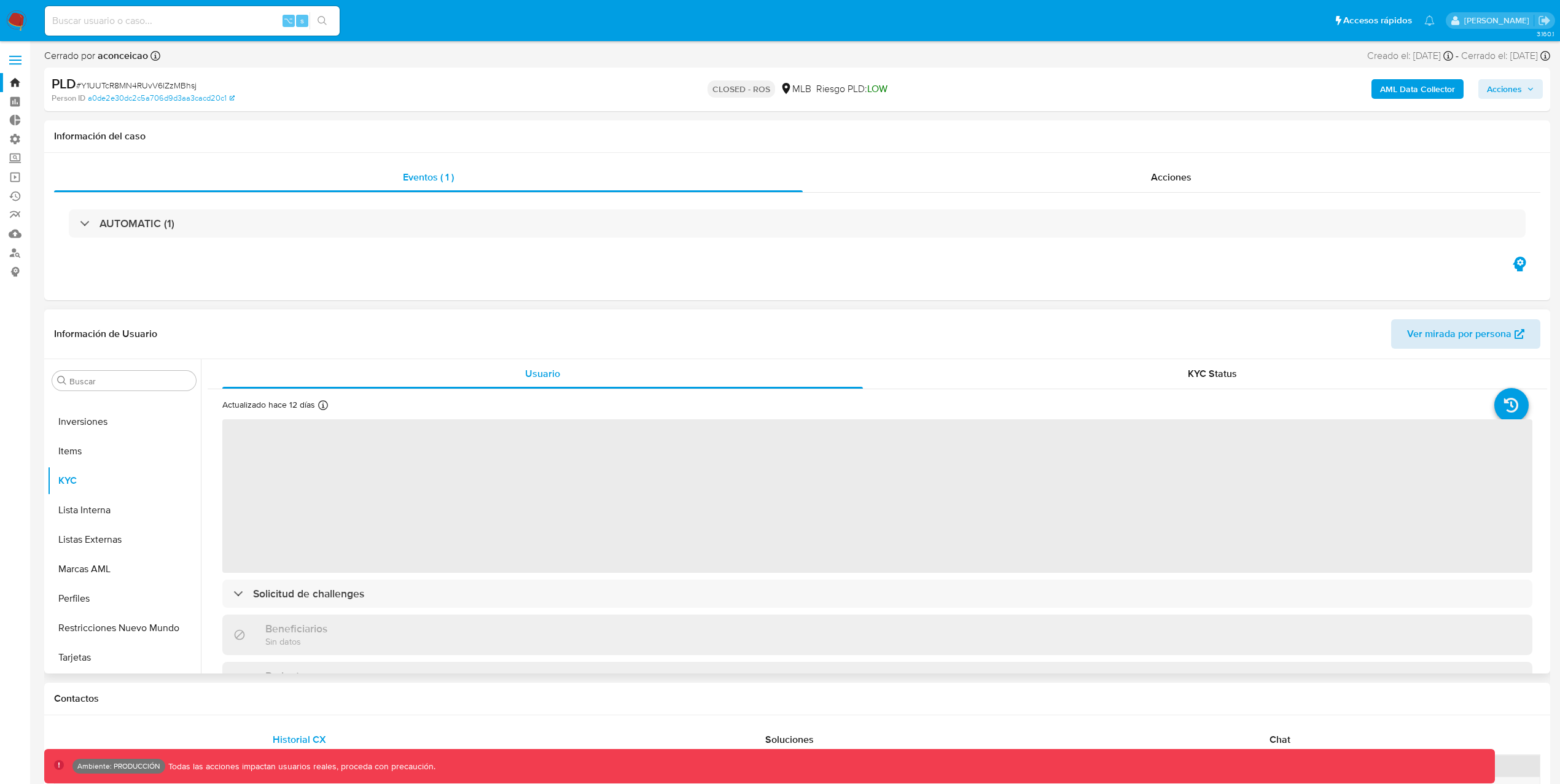
select select "10"
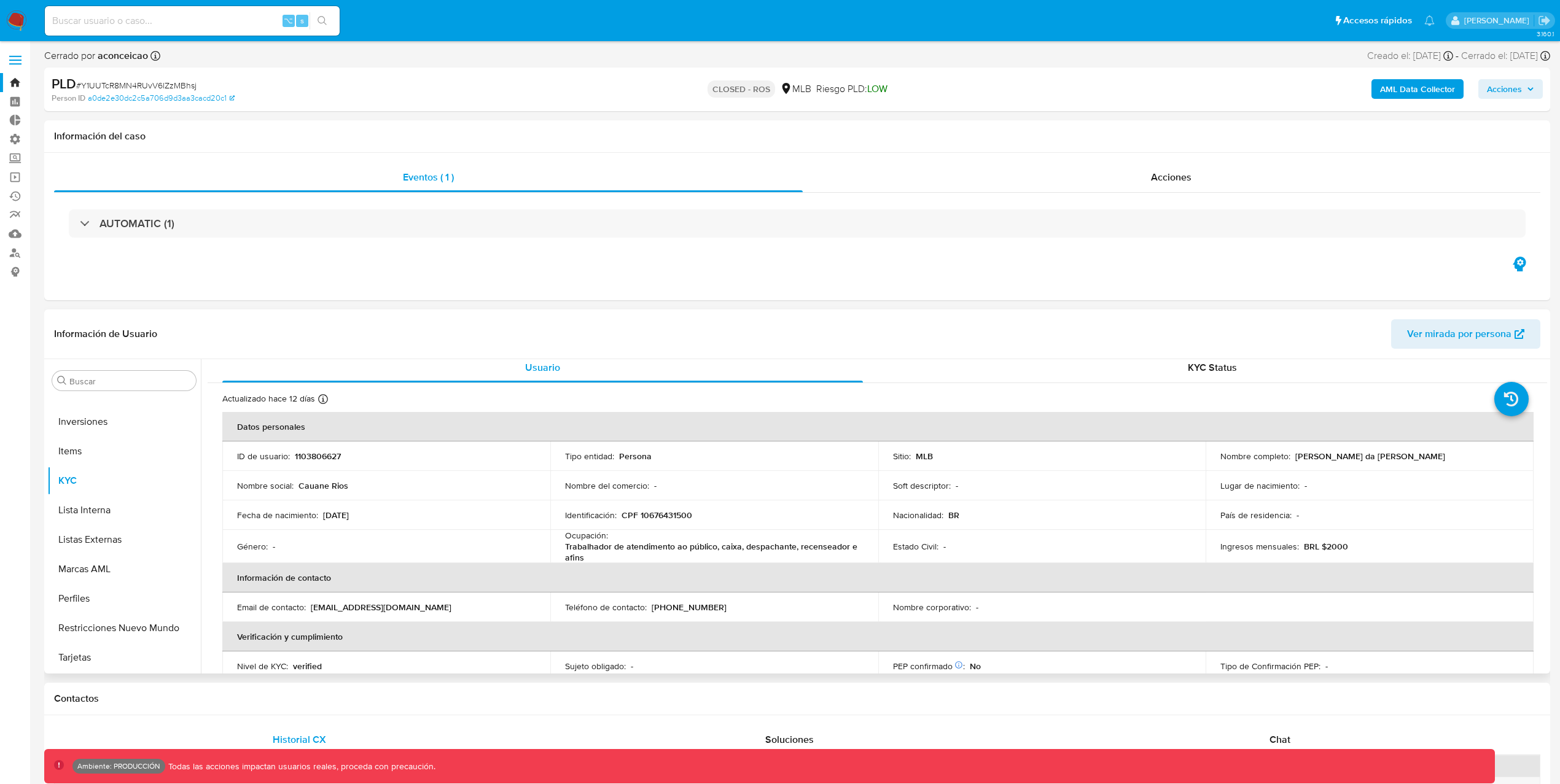
scroll to position [0, 0]
